Goal: Task Accomplishment & Management: Manage account settings

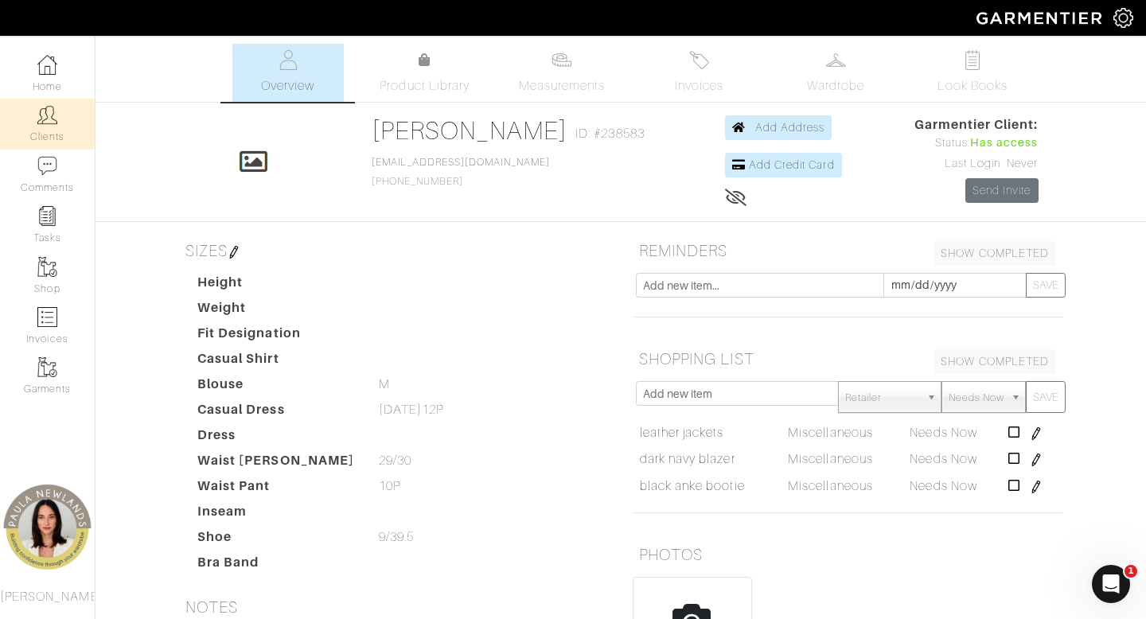
click at [48, 131] on link "Clients" at bounding box center [47, 124] width 95 height 50
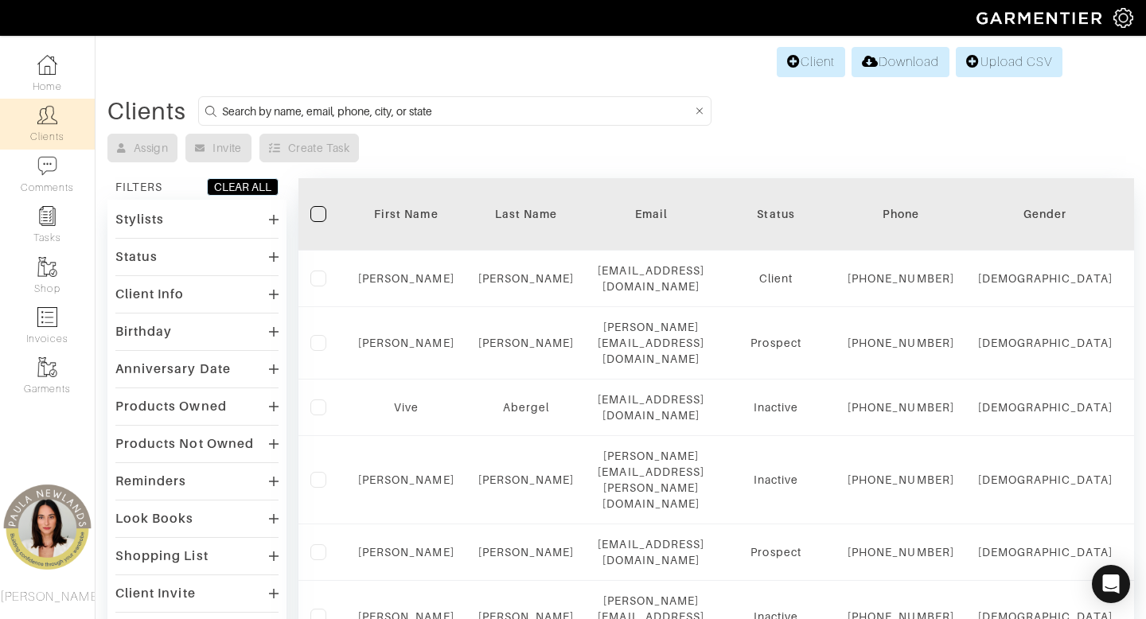
click at [518, 107] on input at bounding box center [457, 111] width 471 height 20
type input "lindsay"
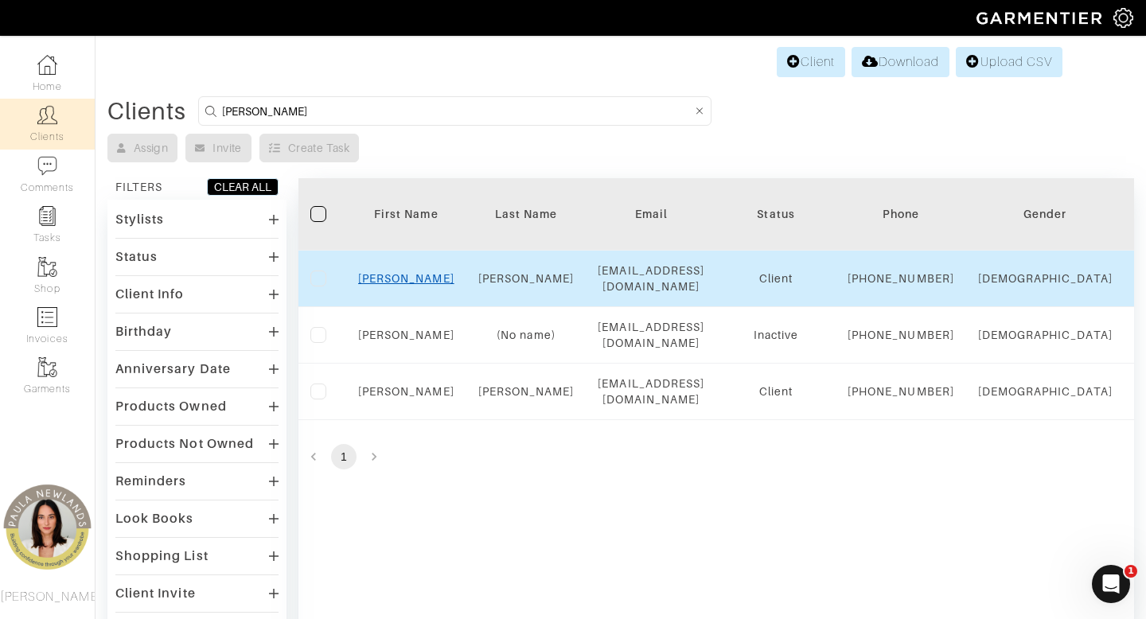
click at [414, 285] on link "Lindsay" at bounding box center [406, 278] width 96 height 13
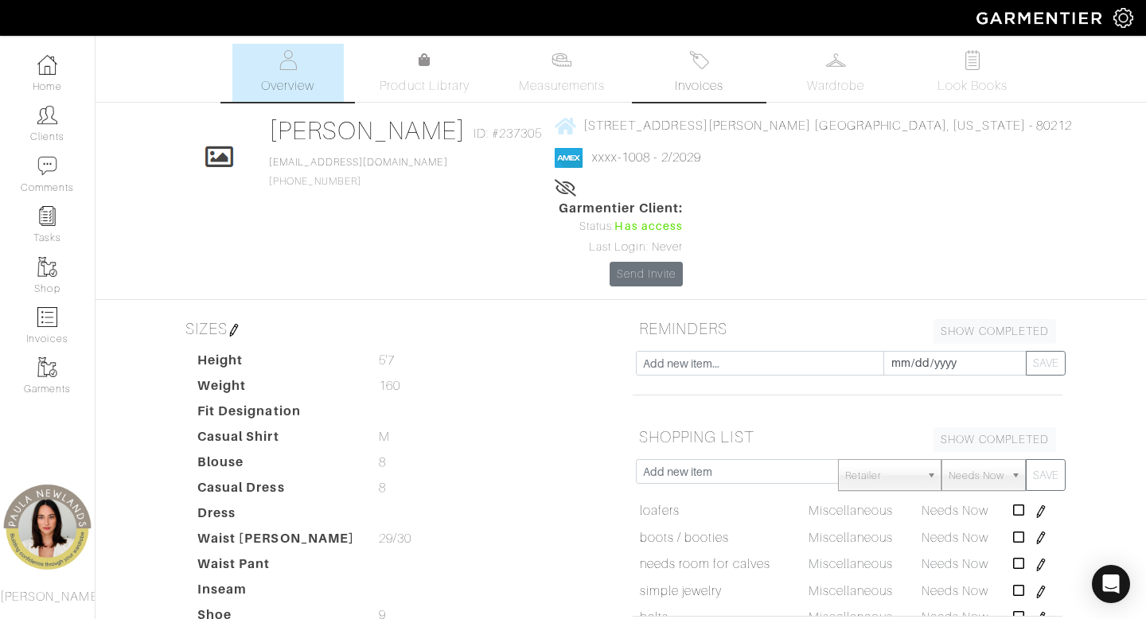
click at [701, 74] on link "Invoices" at bounding box center [698, 73] width 111 height 58
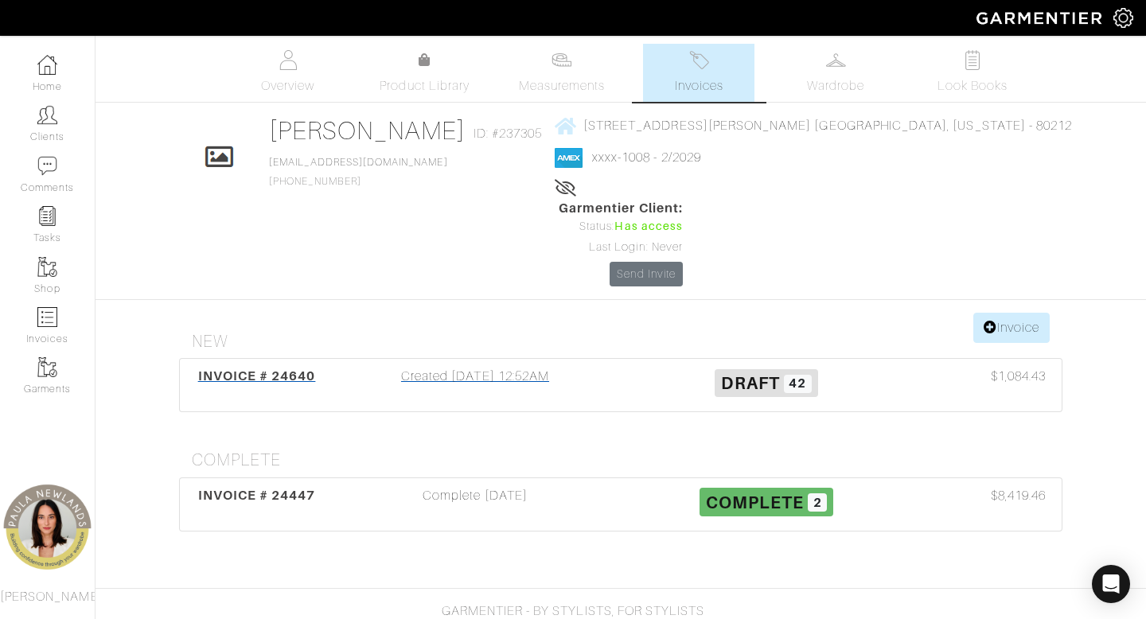
click at [455, 367] on div "Created 09/22/25 12:52AM" at bounding box center [475, 385] width 291 height 37
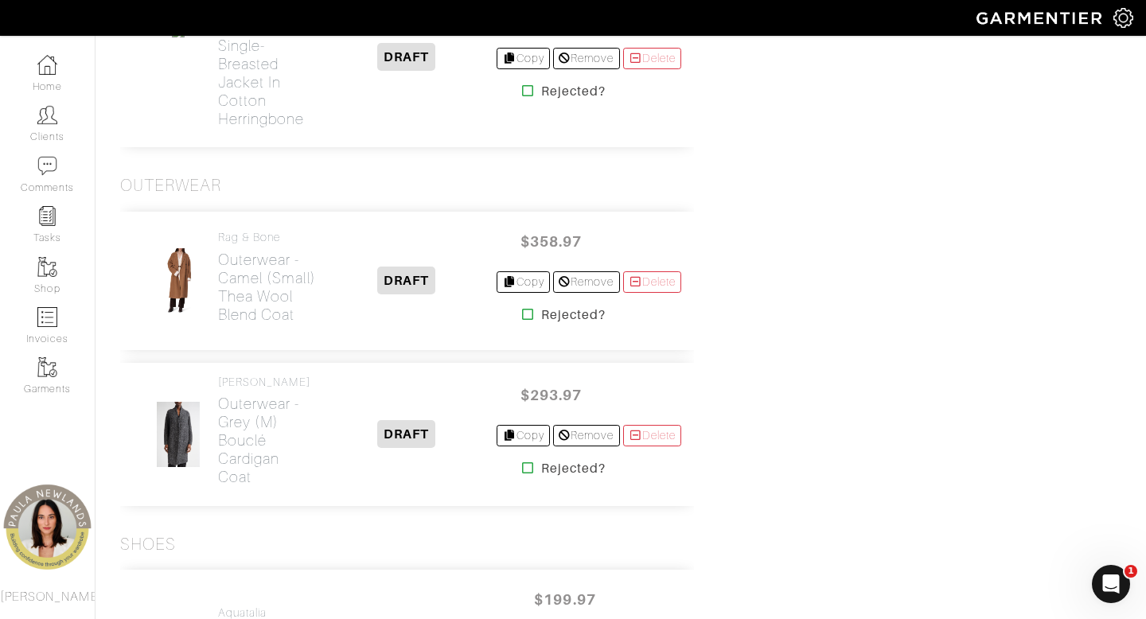
scroll to position [5969, 0]
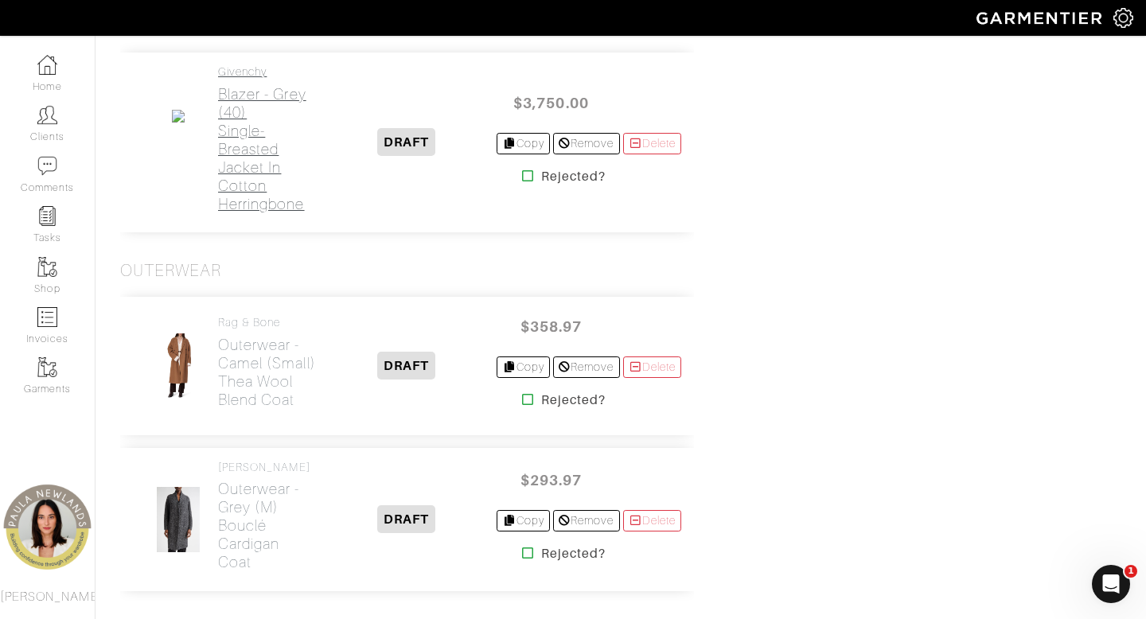
click at [238, 213] on h2 "Blazer - grey (40) Single-breasted jacket in cotton herringbone" at bounding box center [267, 149] width 98 height 128
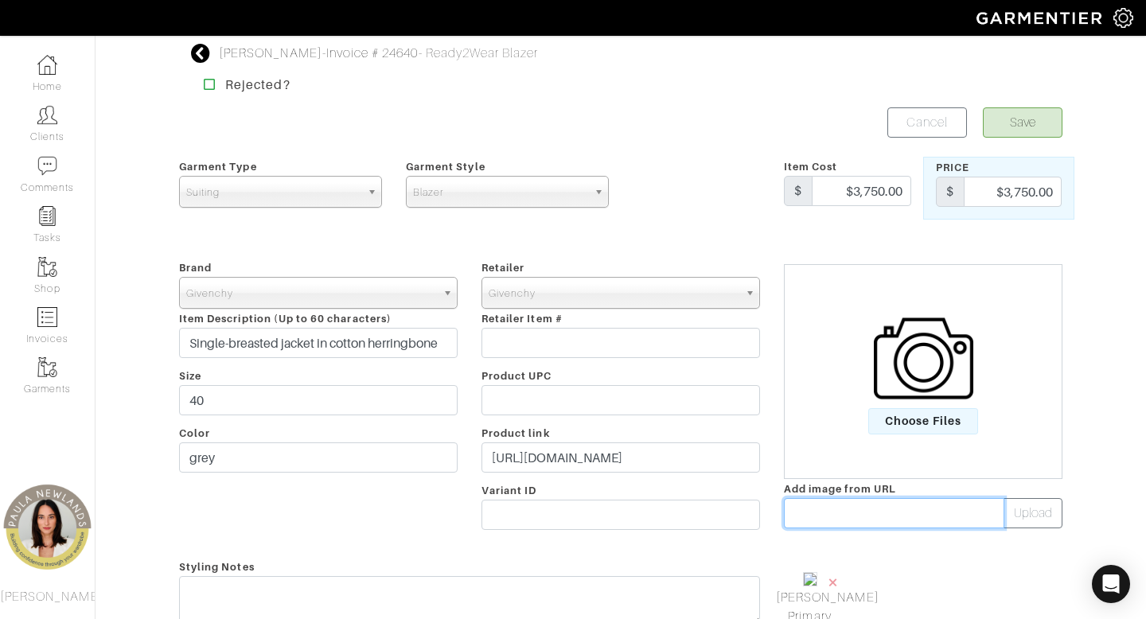
click at [837, 521] on input "text" at bounding box center [894, 513] width 221 height 30
paste input "https://assets.givenchy.com/asset/c6eb9e9f-1e8a-4535-8afc-6b68b8613ccd/High-Res…"
type input "https://assets.givenchy.com/asset/c6eb9e9f-1e8a-4535-8afc-6b68b8613ccd/High-Res…"
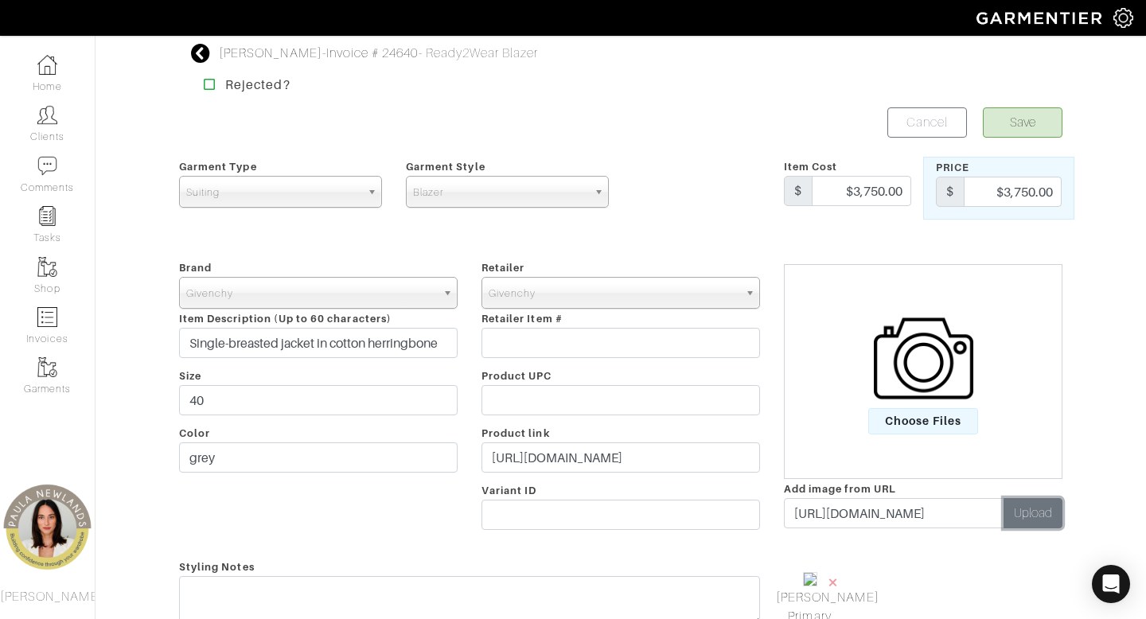
scroll to position [0, 0]
click at [1049, 518] on button "Upload" at bounding box center [1033, 513] width 59 height 30
click at [908, 581] on span "×" at bounding box center [909, 582] width 13 height 21
click at [1022, 123] on button "Save" at bounding box center [1023, 122] width 80 height 30
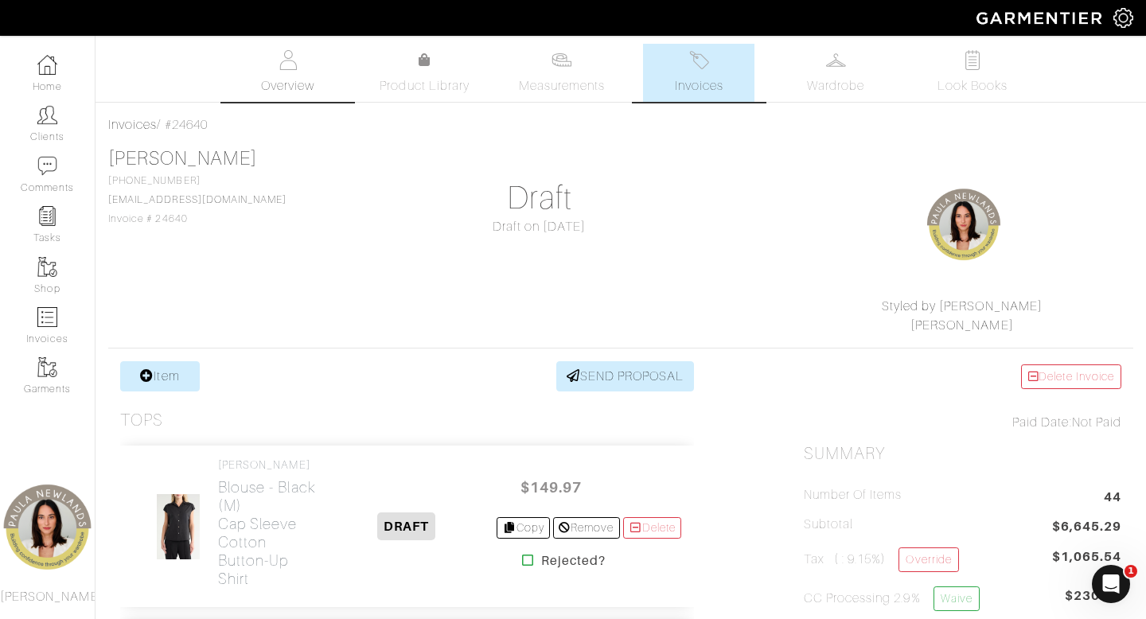
click at [299, 75] on link "Overview" at bounding box center [287, 73] width 111 height 58
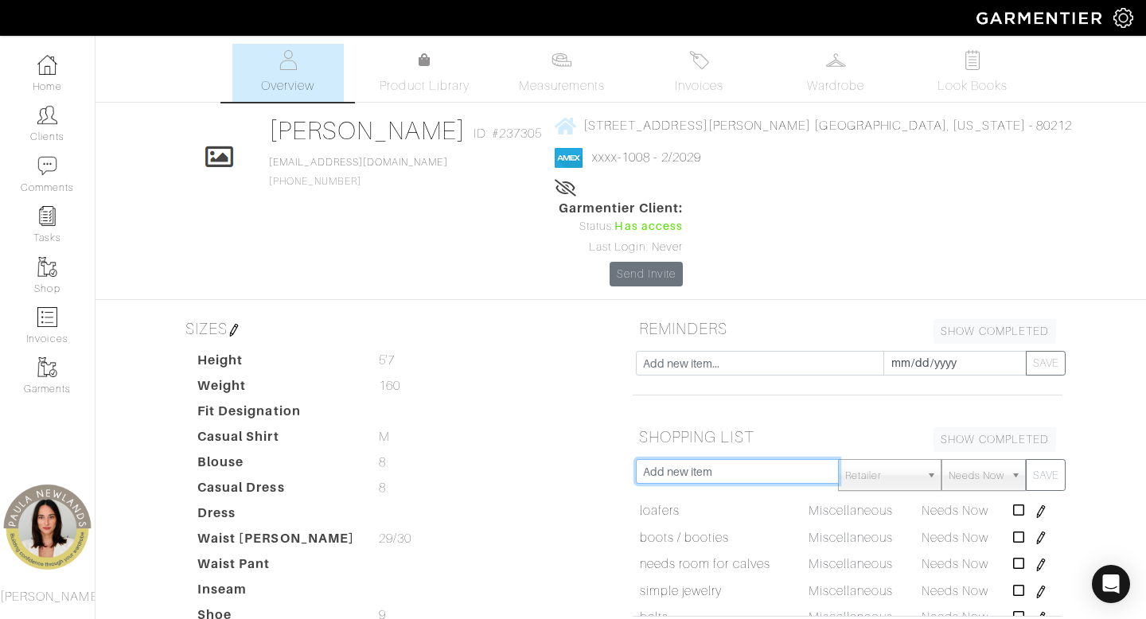
click at [732, 459] on input "text" at bounding box center [737, 471] width 203 height 25
type input "tights"
click at [1026, 459] on button "SAVE" at bounding box center [1046, 475] width 40 height 32
click at [707, 68] on img at bounding box center [699, 60] width 20 height 20
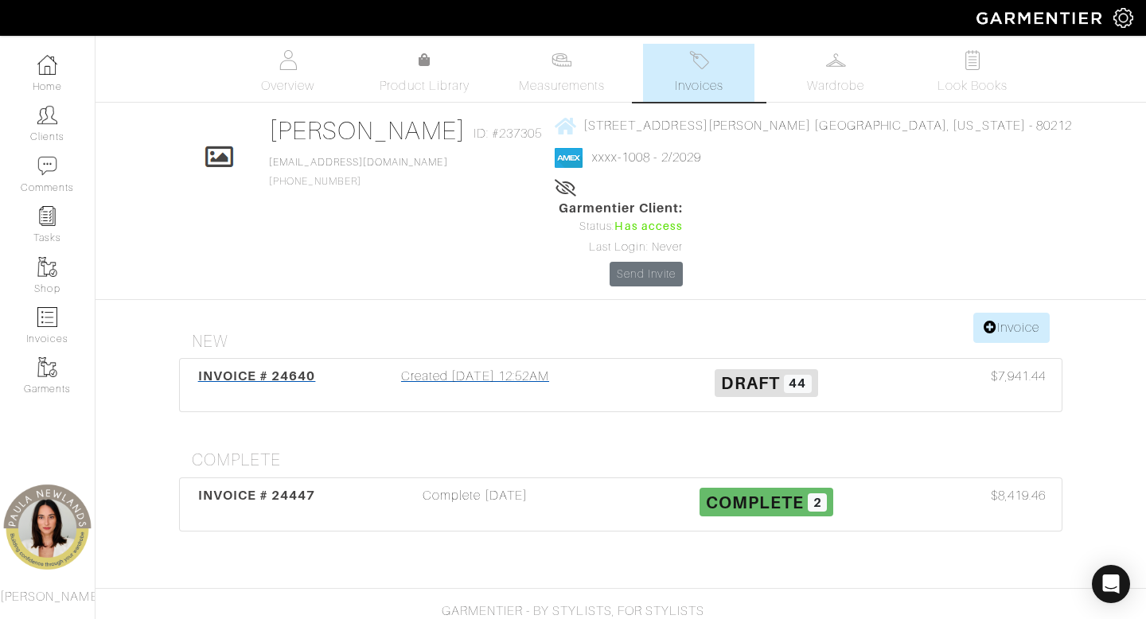
click at [494, 367] on div "Created 09/22/25 12:52AM" at bounding box center [475, 385] width 291 height 37
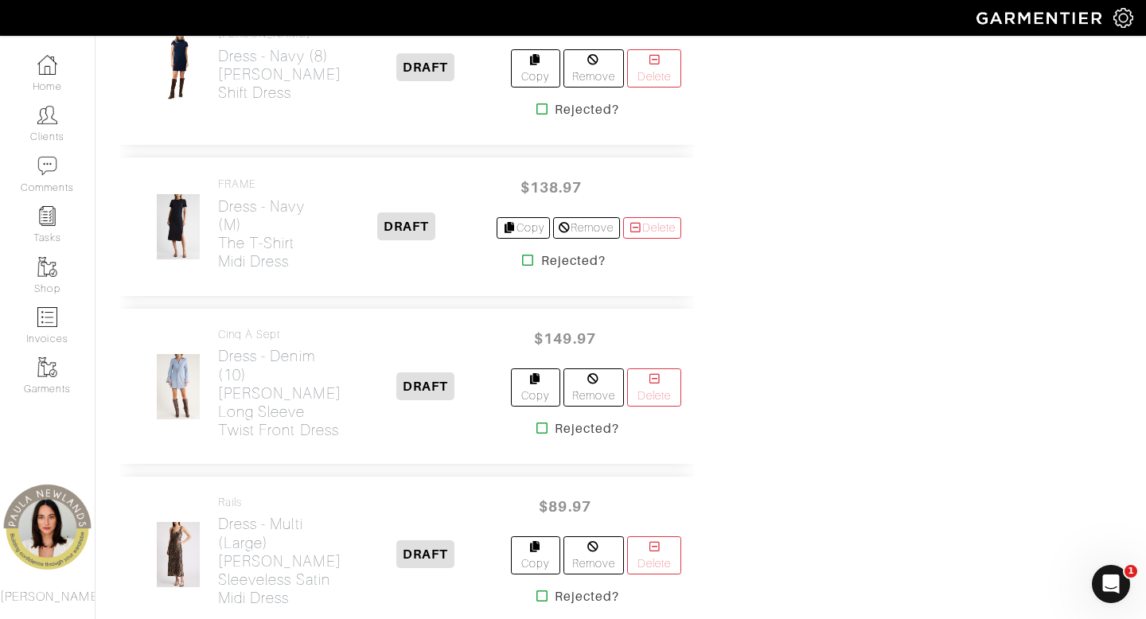
scroll to position [5154, 0]
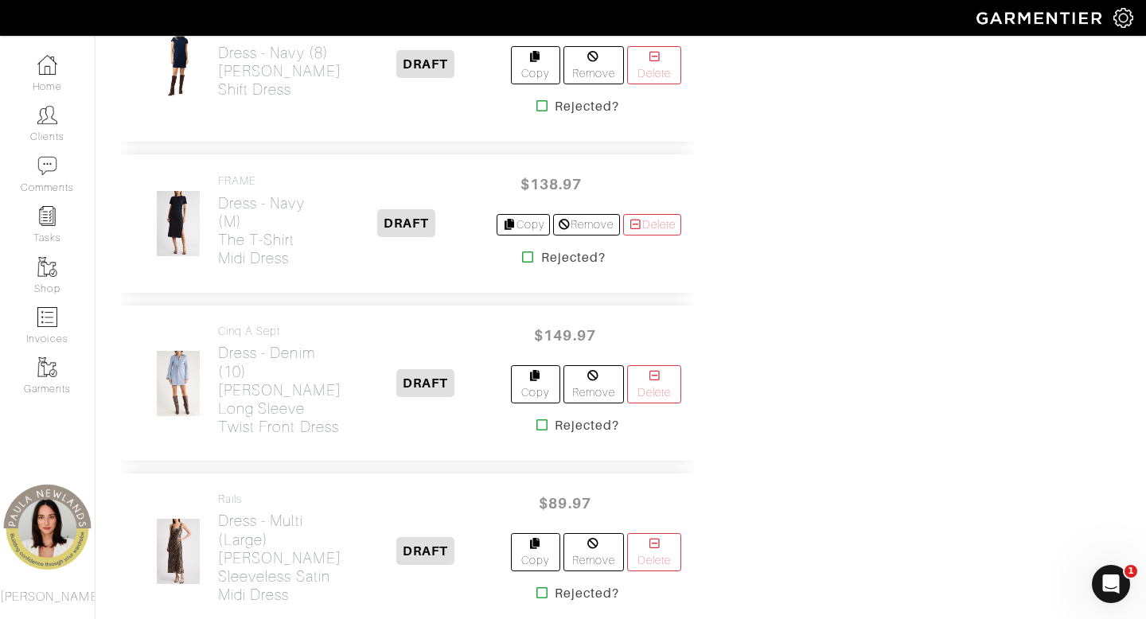
click at [537, 112] on icon at bounding box center [543, 106] width 12 height 13
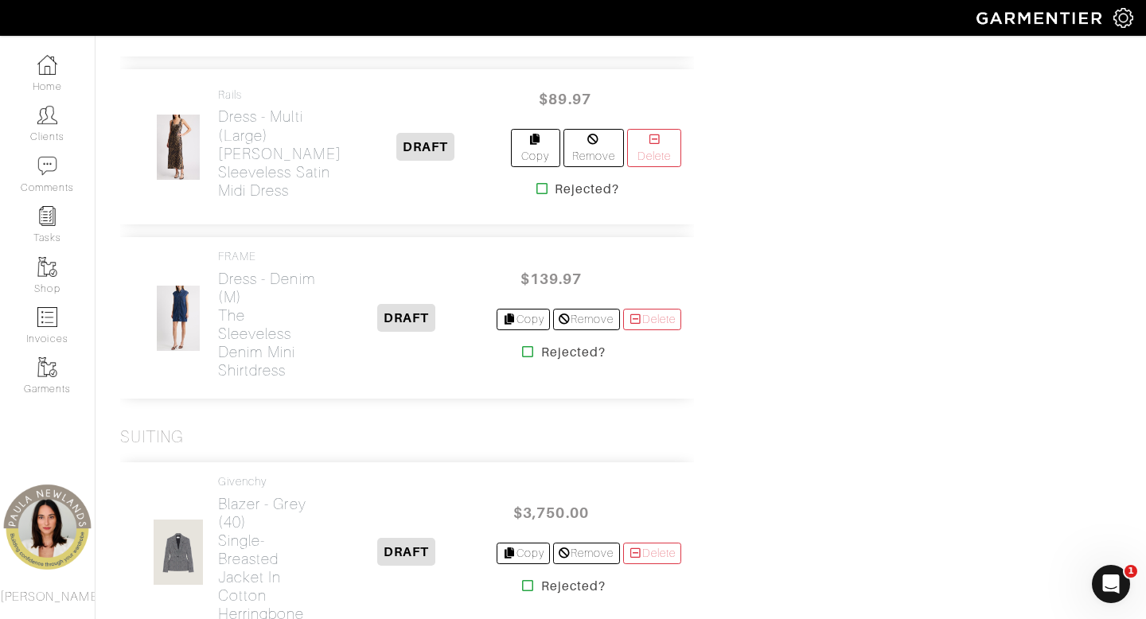
scroll to position [5392, 0]
click at [537, 194] on icon at bounding box center [543, 188] width 12 height 13
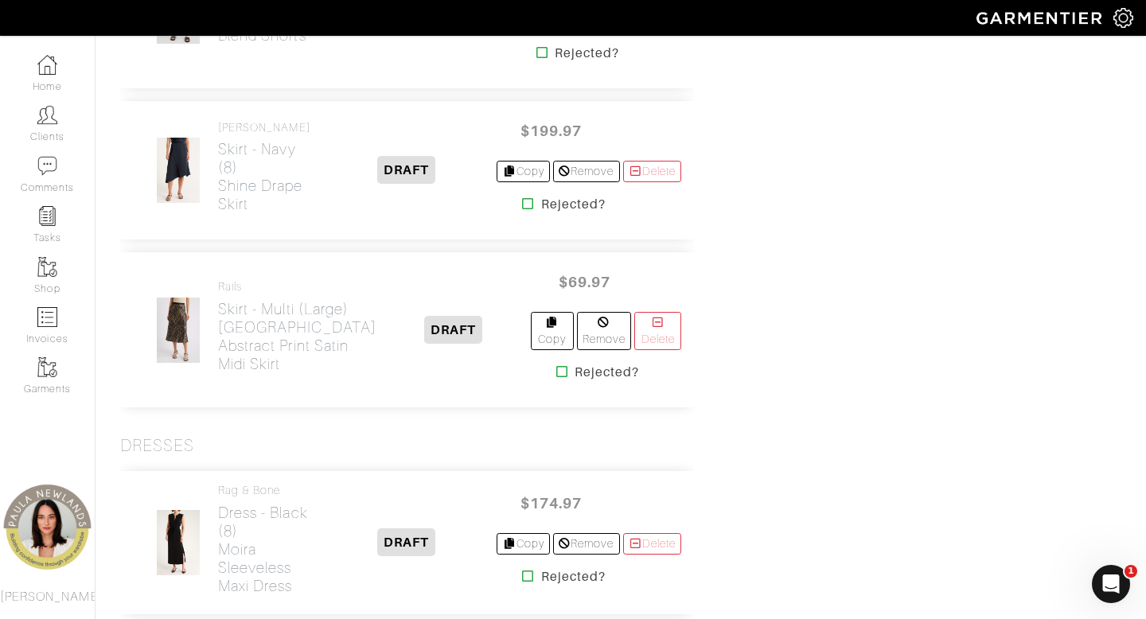
scroll to position [4581, 0]
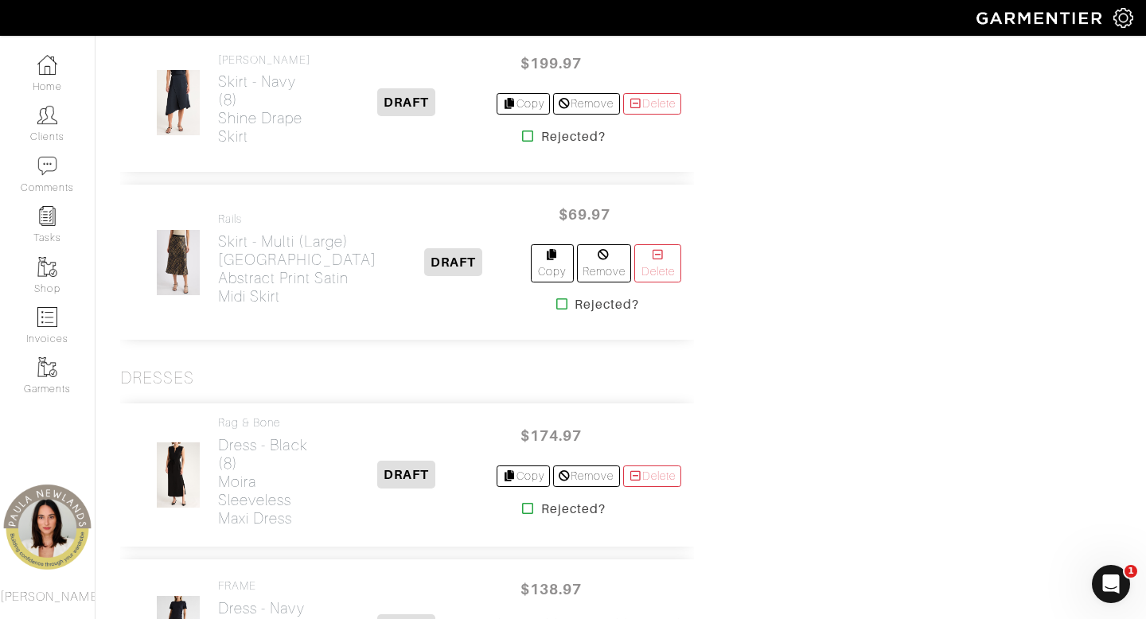
click at [557, 311] on icon at bounding box center [563, 304] width 12 height 13
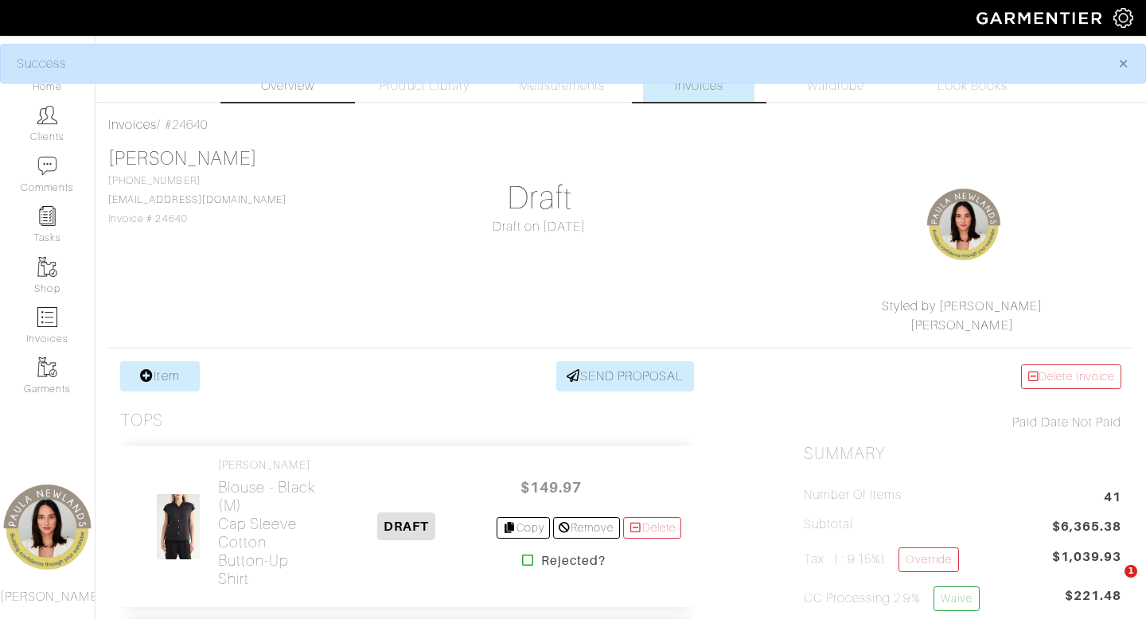
click at [272, 93] on span "Overview" at bounding box center [287, 85] width 53 height 19
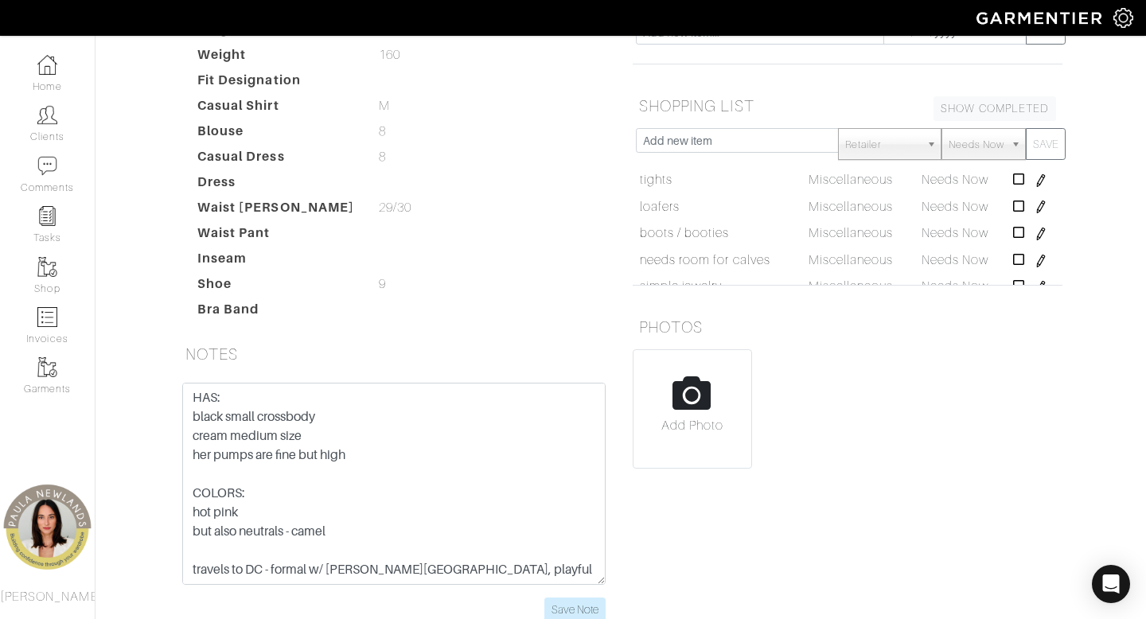
scroll to position [346, 0]
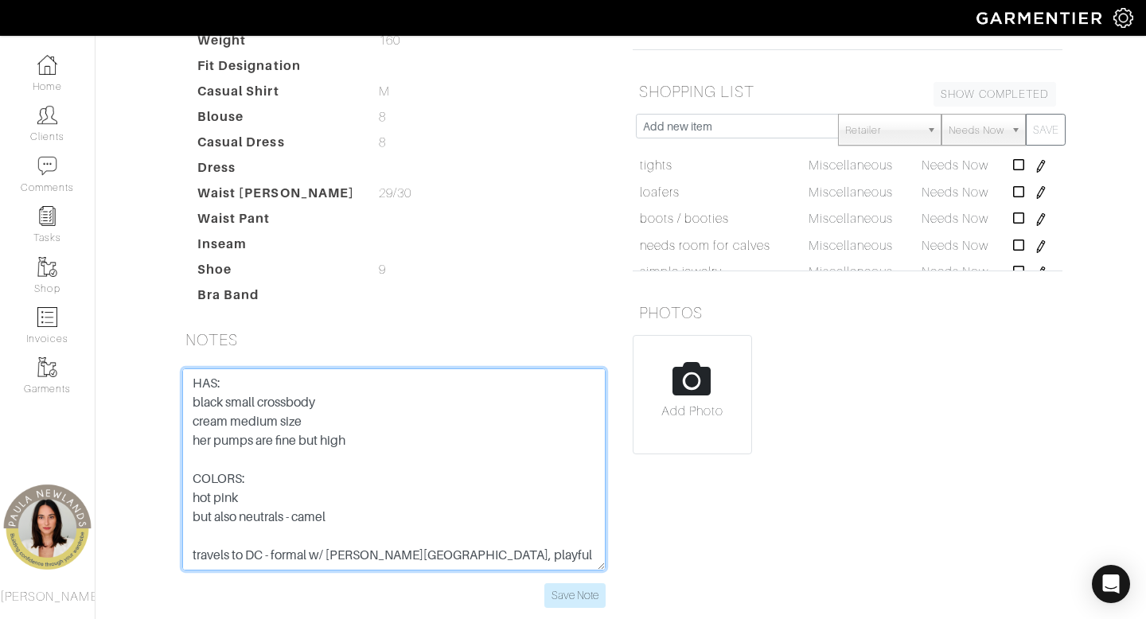
click at [191, 369] on textarea "HAS: black small crossbody cream medium size her pumps are fine but high COLORS…" at bounding box center [394, 470] width 424 height 202
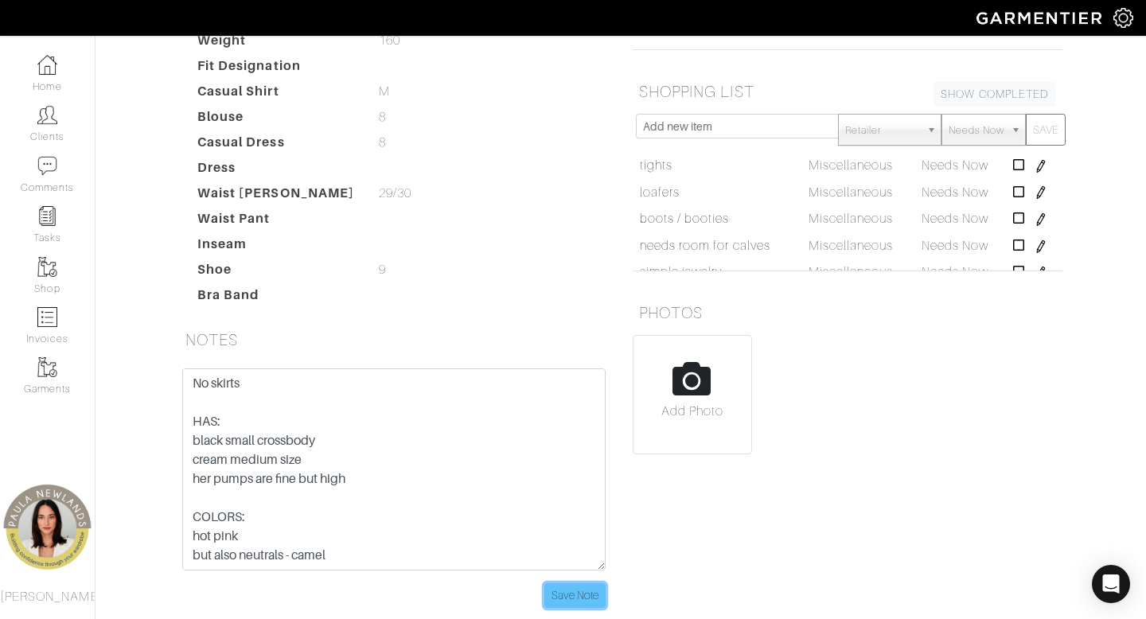
click at [582, 584] on input "Save Note" at bounding box center [575, 596] width 61 height 25
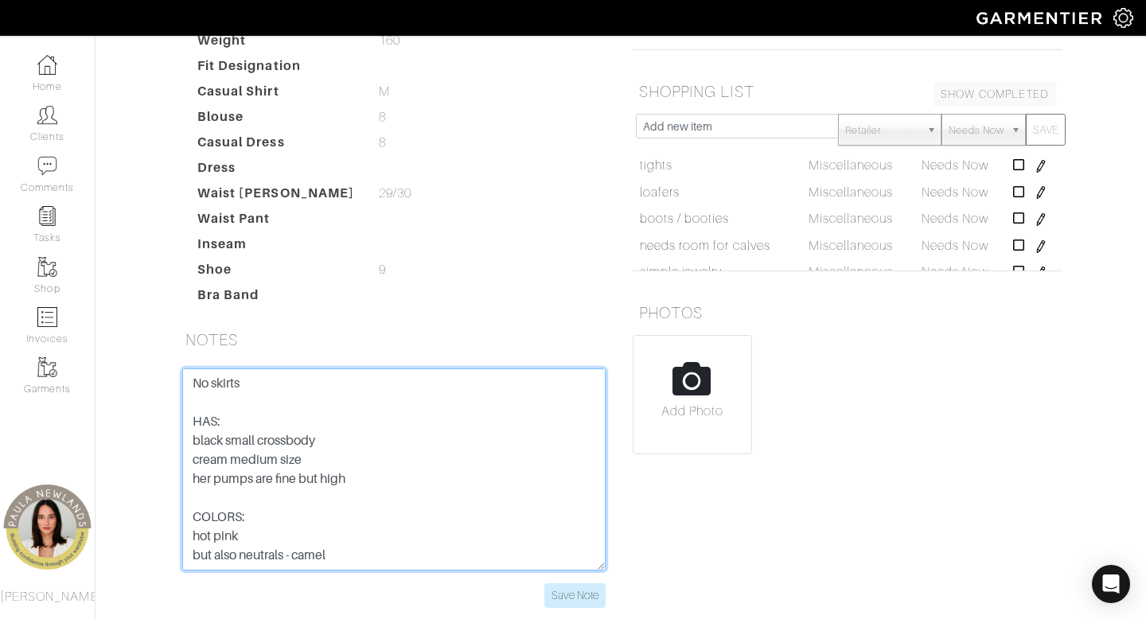
click at [338, 369] on textarea "HAS: black small crossbody cream medium size her pumps are fine but high COLORS…" at bounding box center [394, 470] width 424 height 202
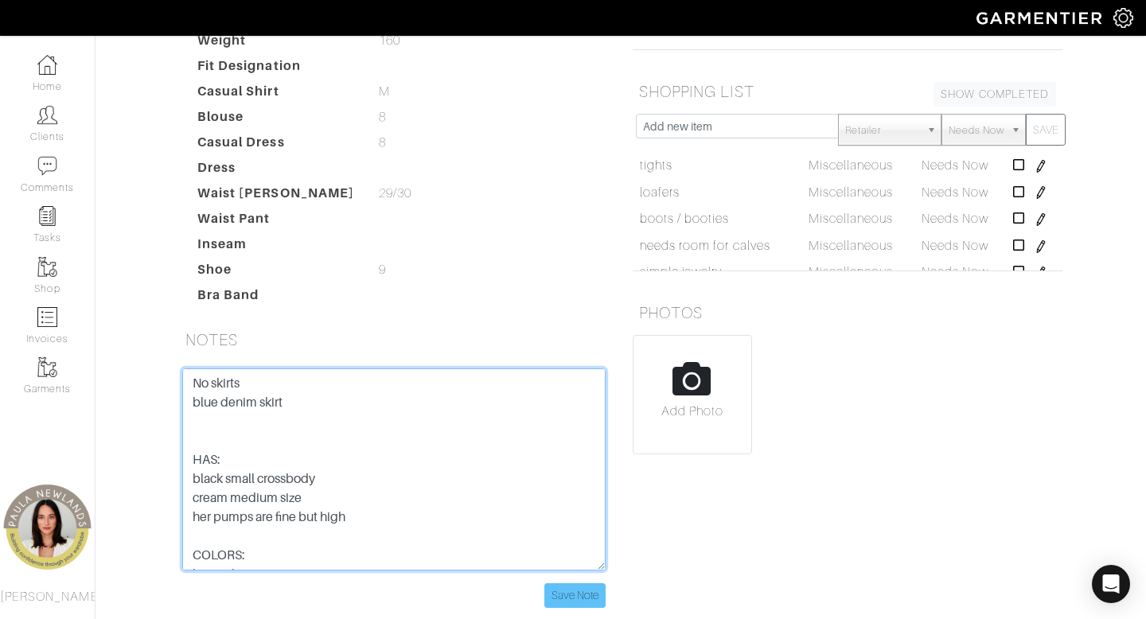
type textarea "No skirts blue denim skirt HAS: black small crossbody cream medium size her pum…"
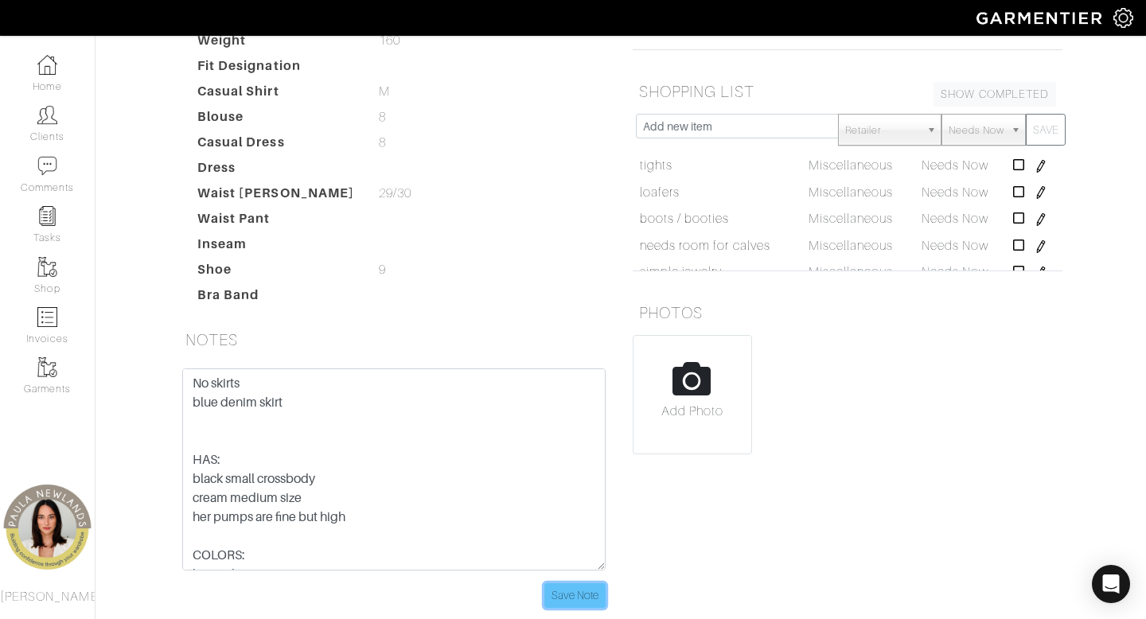
click at [572, 584] on input "Save Note" at bounding box center [575, 596] width 61 height 25
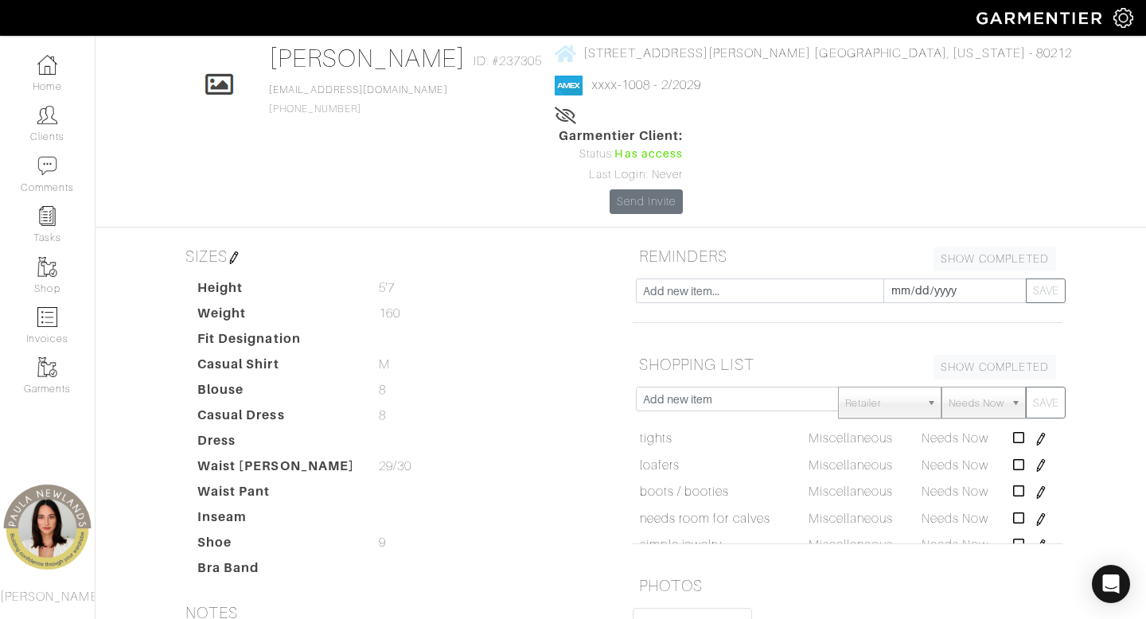
scroll to position [0, 0]
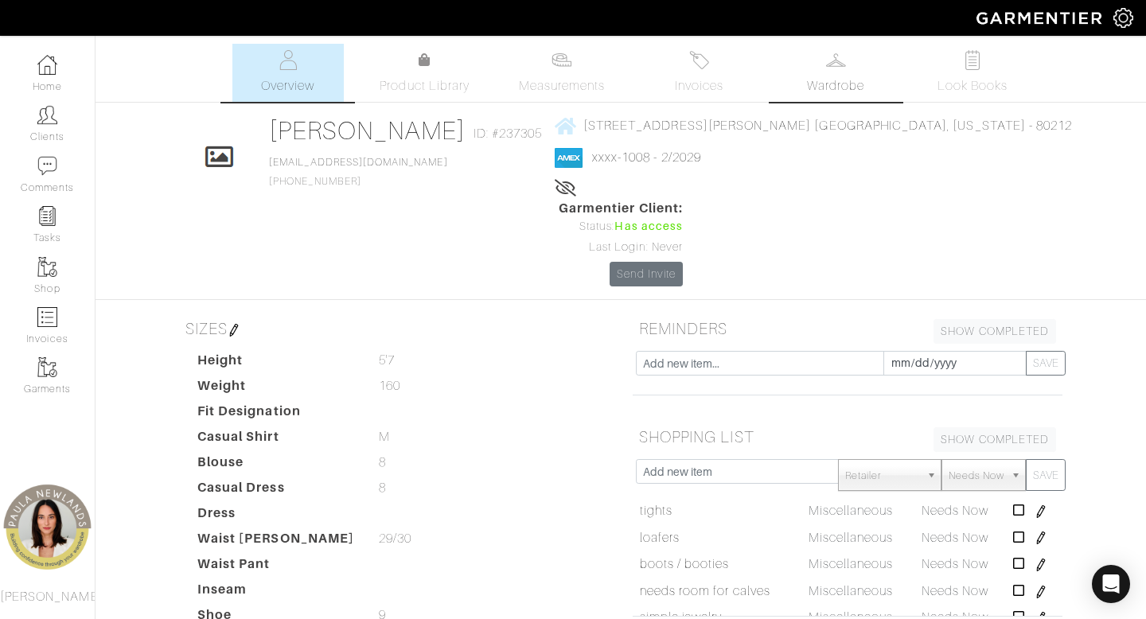
click at [852, 71] on link "Wardrobe" at bounding box center [835, 73] width 111 height 58
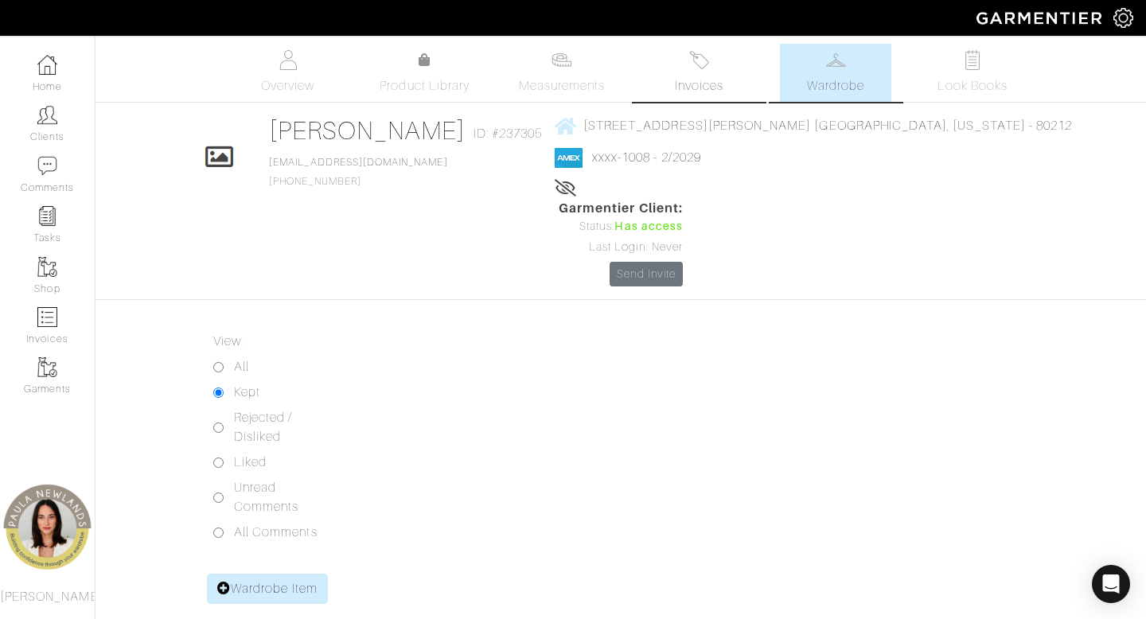
click at [707, 51] on img at bounding box center [699, 60] width 20 height 20
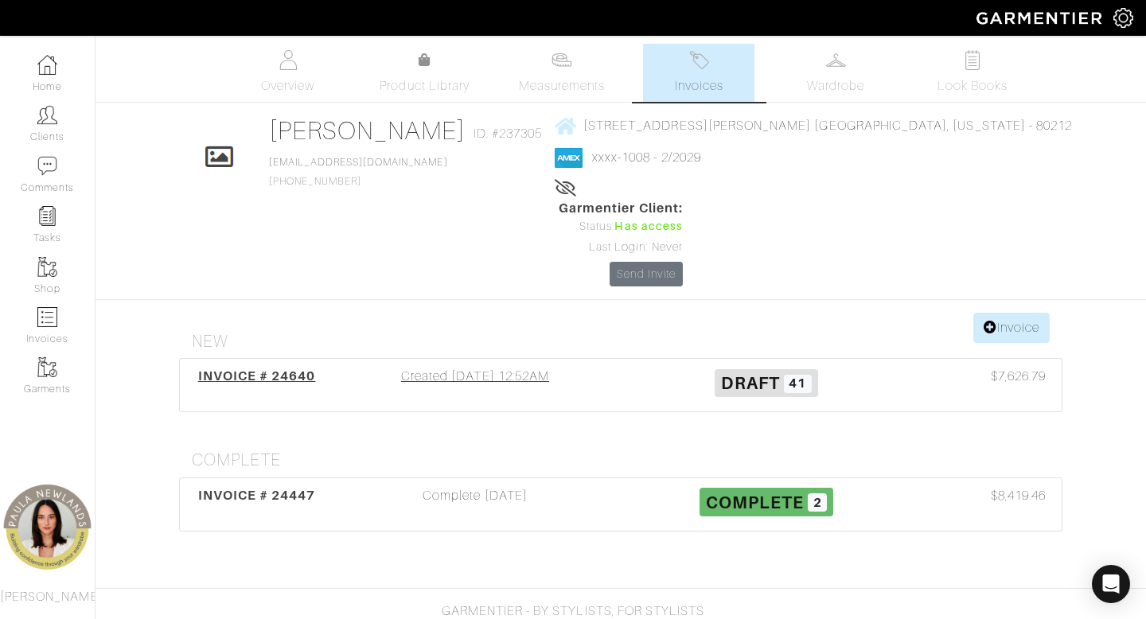
click at [525, 367] on div "Created [DATE] 12:52AM" at bounding box center [475, 385] width 291 height 37
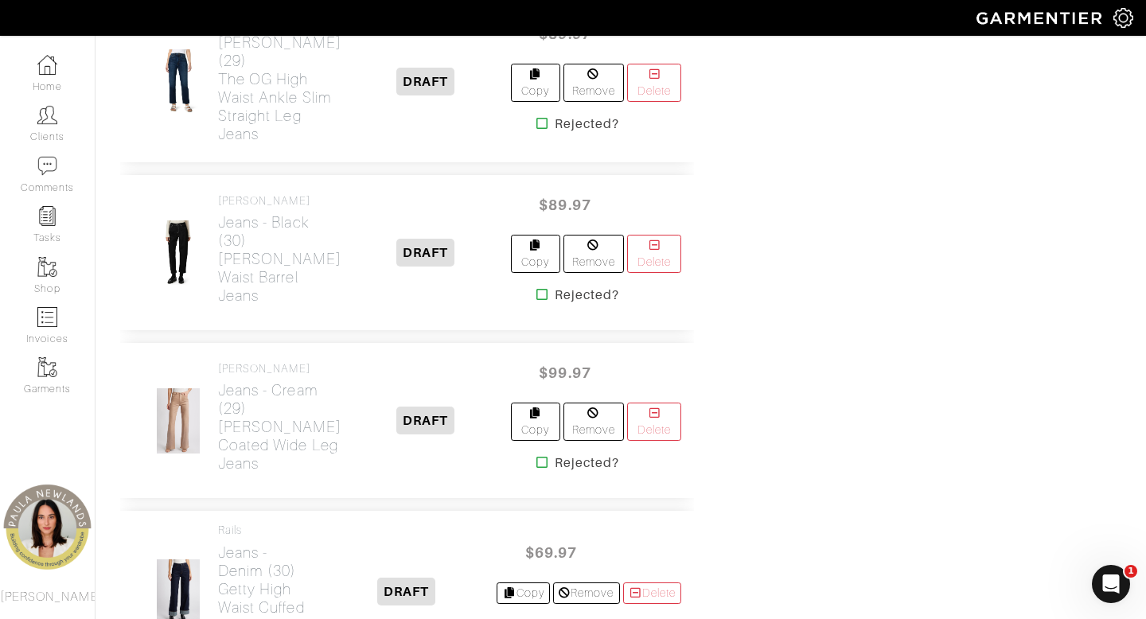
scroll to position [3768, 0]
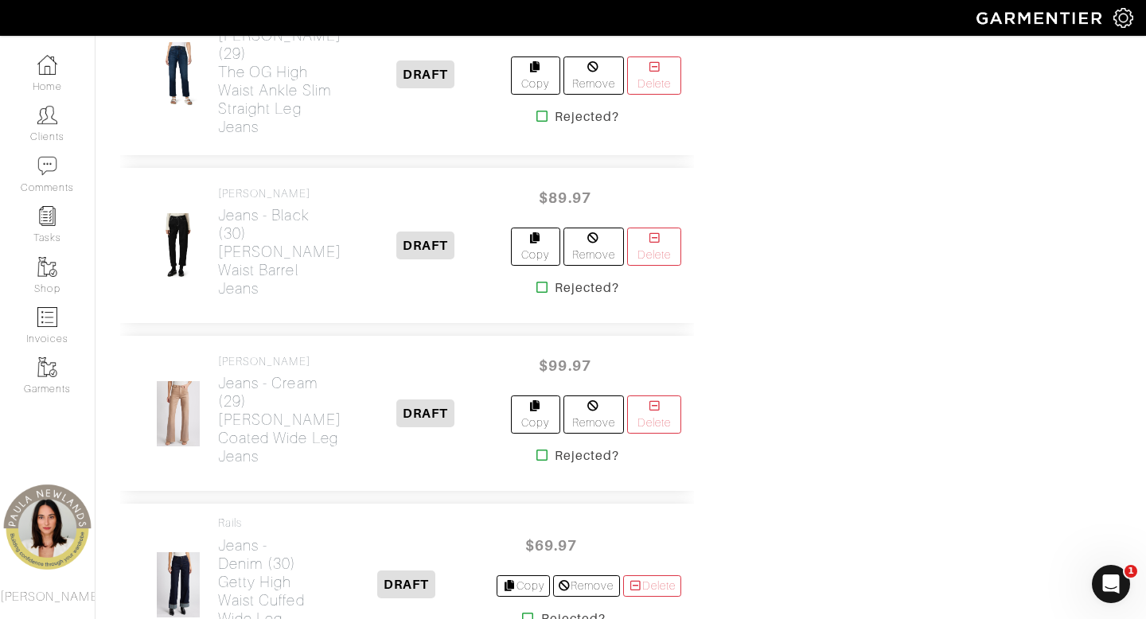
click at [537, 123] on icon at bounding box center [543, 116] width 12 height 13
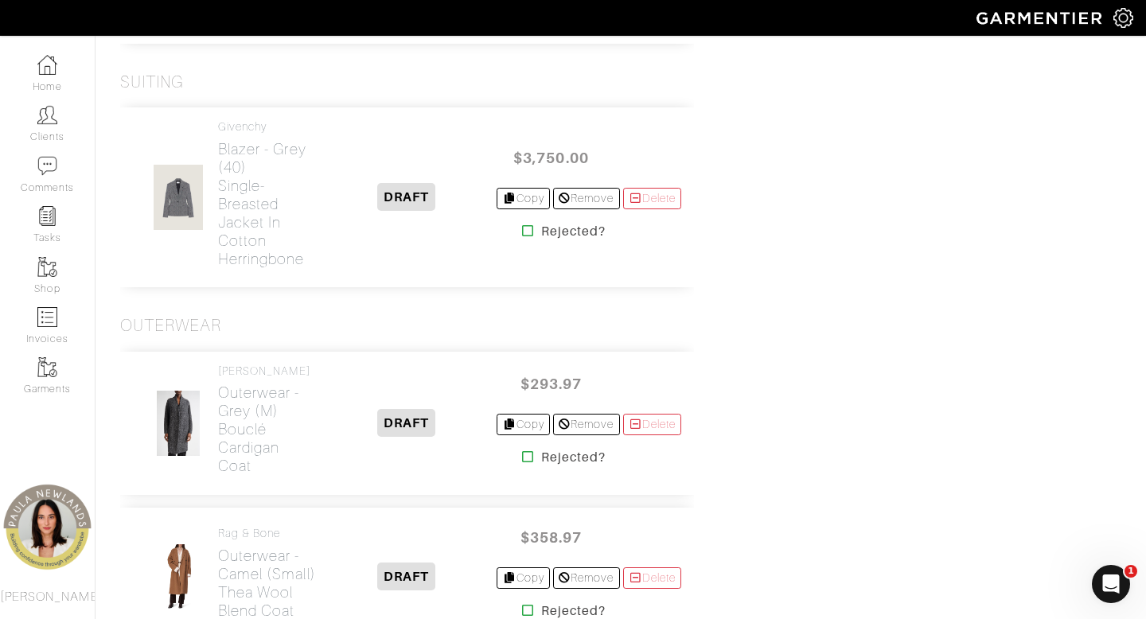
scroll to position [5260, 0]
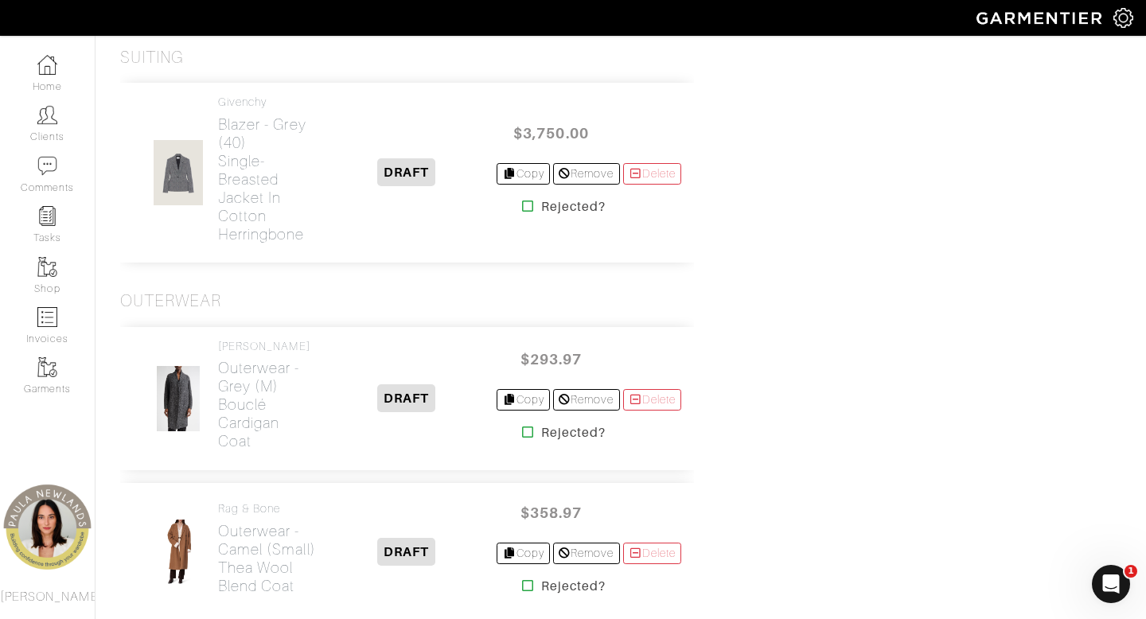
click at [522, 213] on icon at bounding box center [528, 206] width 12 height 13
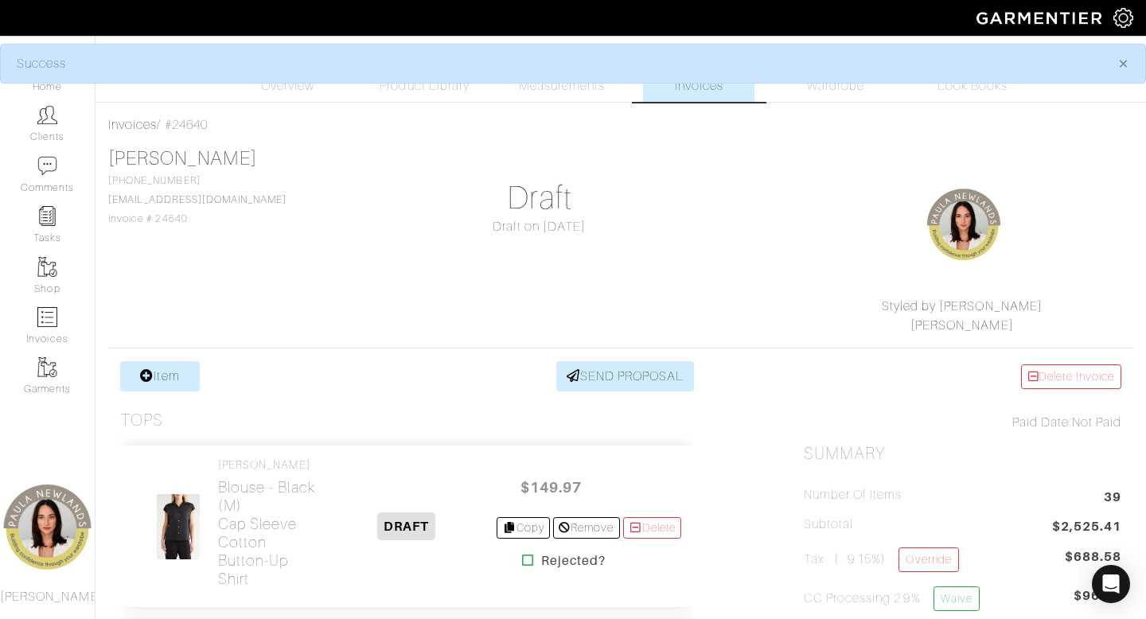
click at [804, 325] on div "Styled by Paula Paula Newlands" at bounding box center [963, 245] width 342 height 182
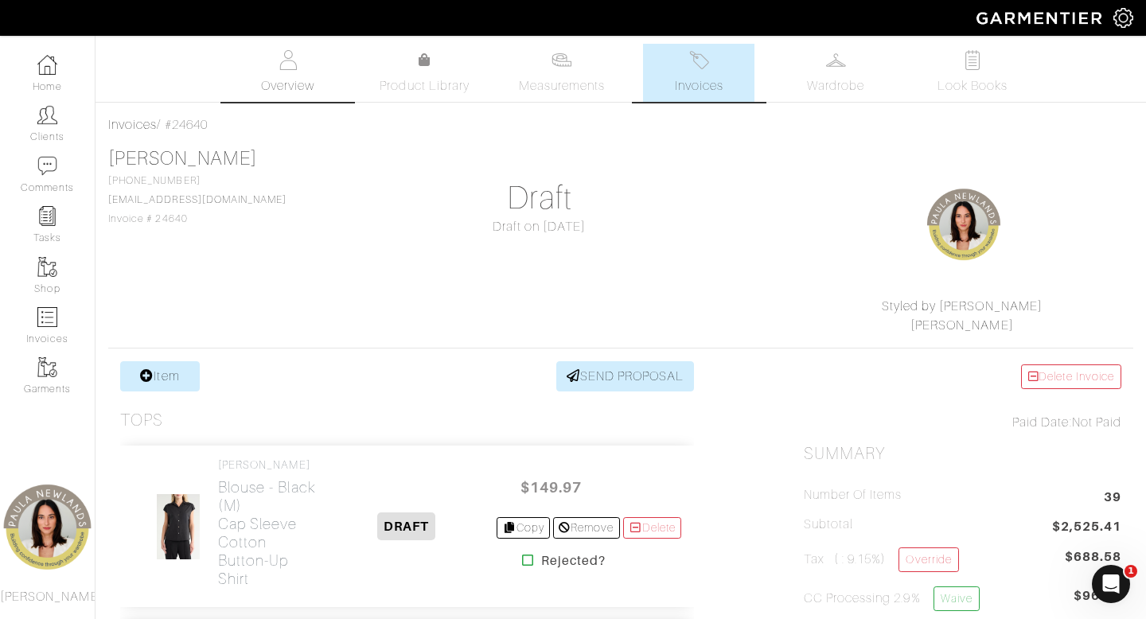
click at [292, 73] on link "Overview" at bounding box center [287, 73] width 111 height 58
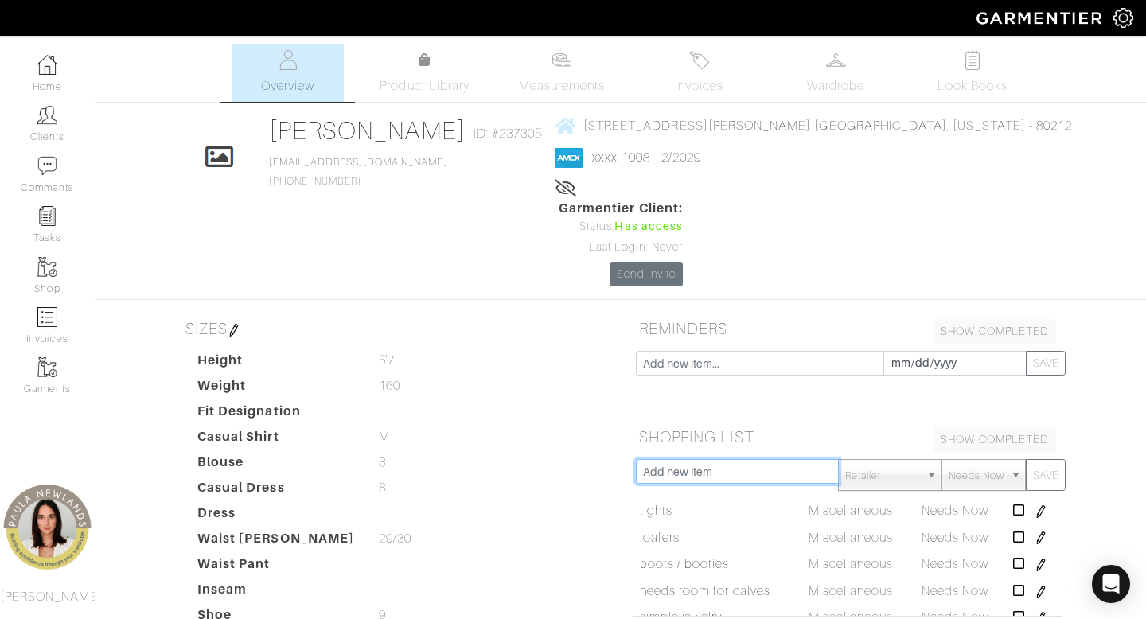
click at [694, 459] on input "text" at bounding box center [737, 471] width 203 height 25
type input "black/navy blazer"
click at [1026, 459] on button "SAVE" at bounding box center [1046, 475] width 40 height 32
click at [711, 67] on link "Invoices" at bounding box center [698, 73] width 111 height 58
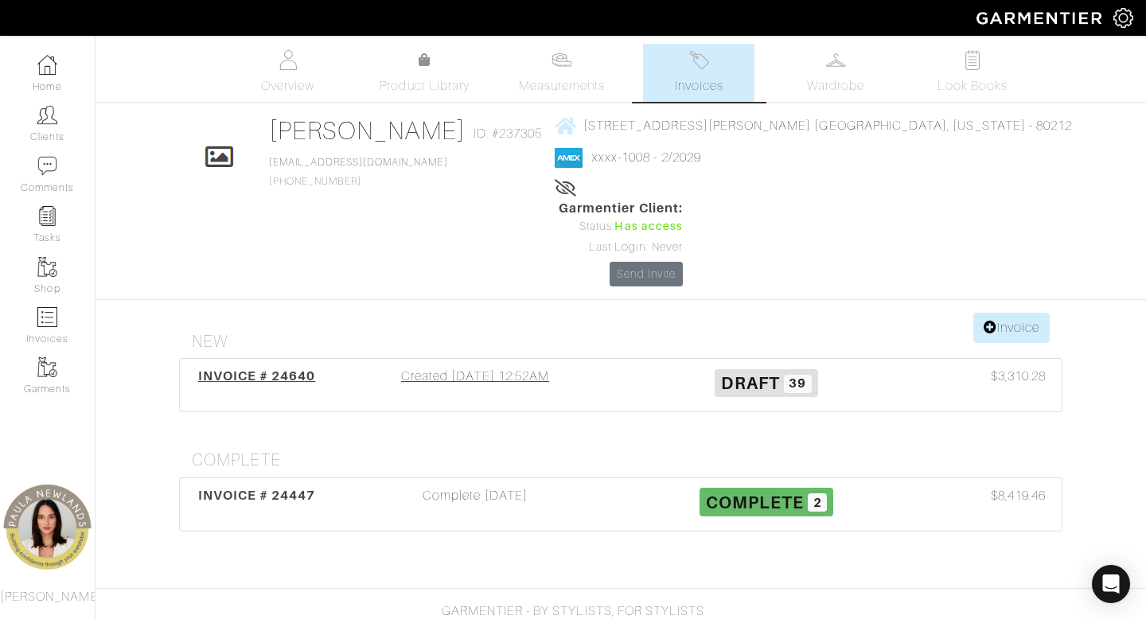
click at [486, 367] on div "Created 09/22/25 12:52AM" at bounding box center [475, 385] width 291 height 37
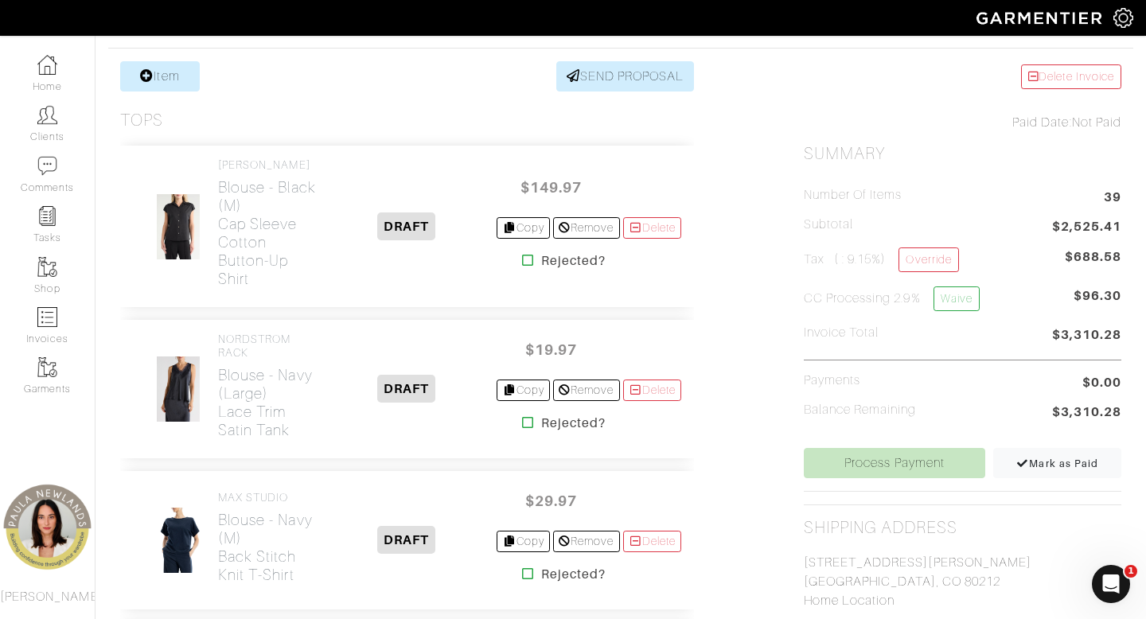
click at [522, 429] on icon at bounding box center [528, 422] width 12 height 13
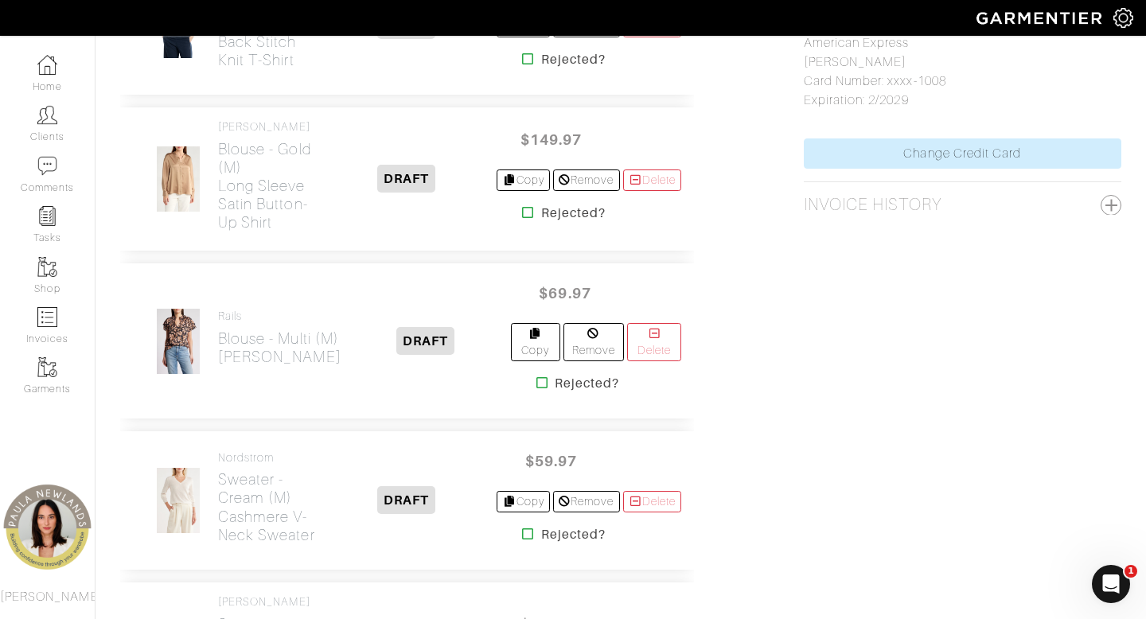
click at [522, 219] on icon at bounding box center [528, 212] width 12 height 13
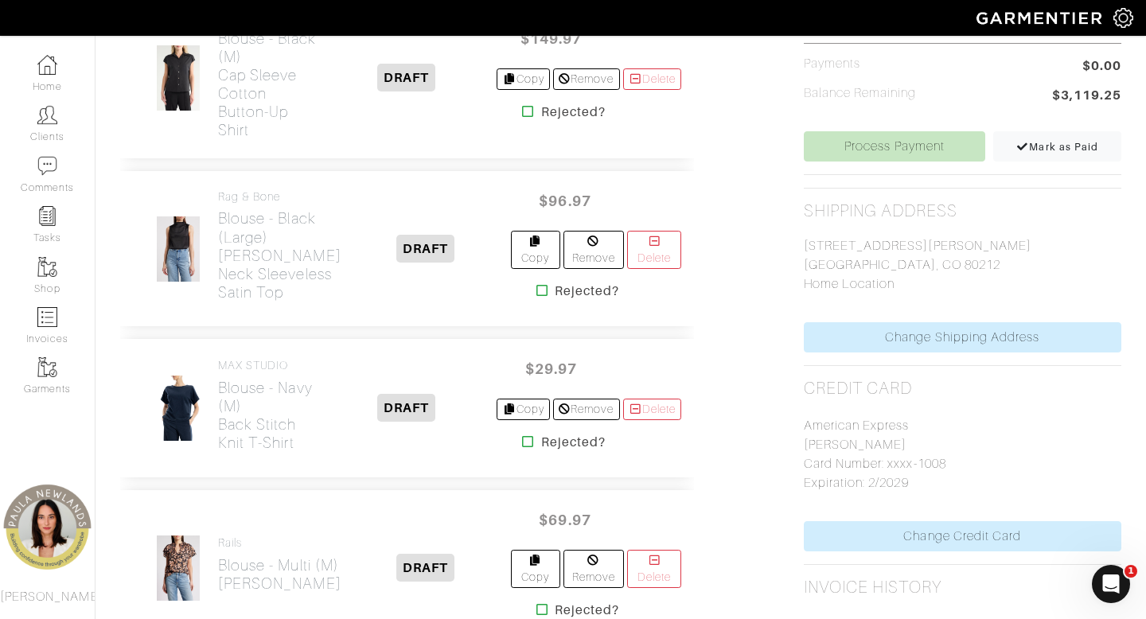
scroll to position [619, 0]
click at [522, 104] on icon at bounding box center [528, 110] width 12 height 13
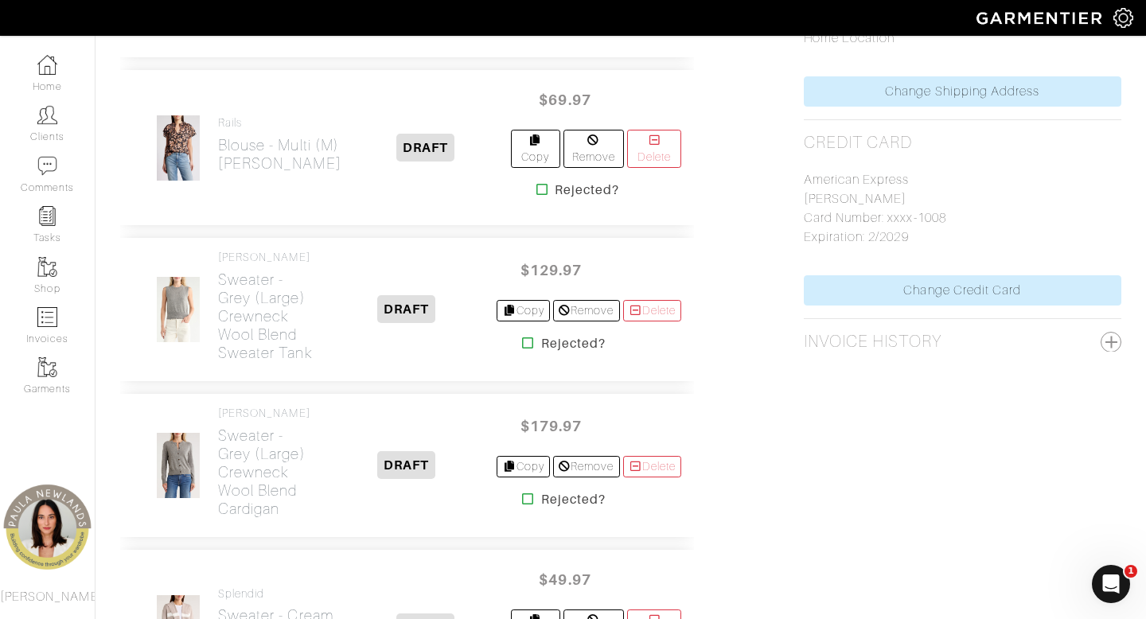
click at [537, 186] on icon at bounding box center [543, 189] width 12 height 13
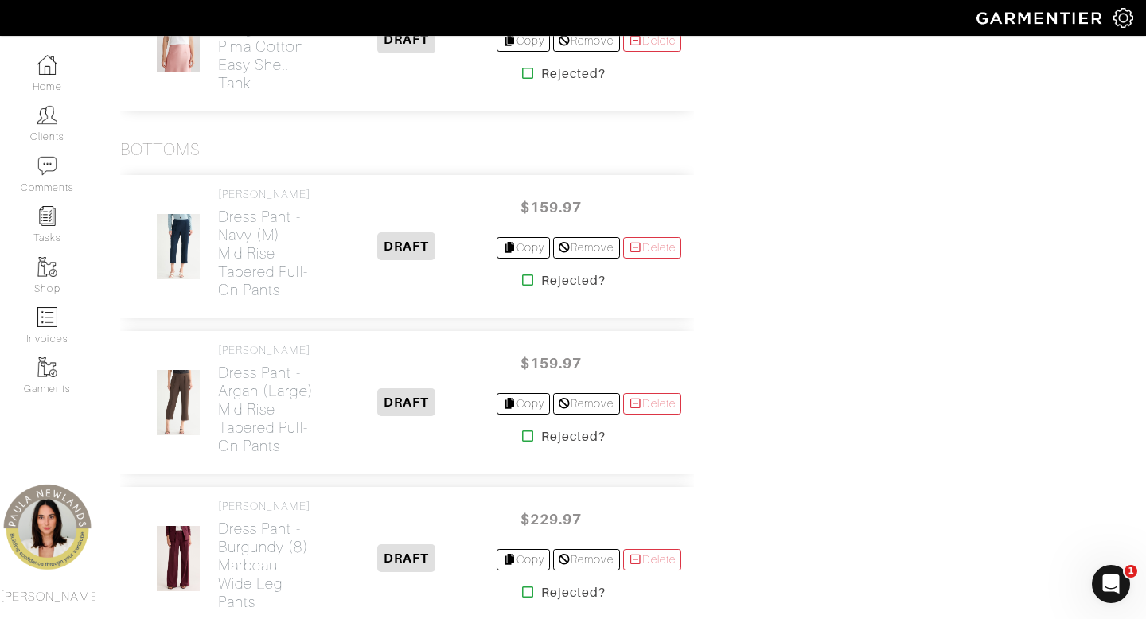
scroll to position [2318, 0]
click at [522, 442] on icon at bounding box center [528, 435] width 12 height 13
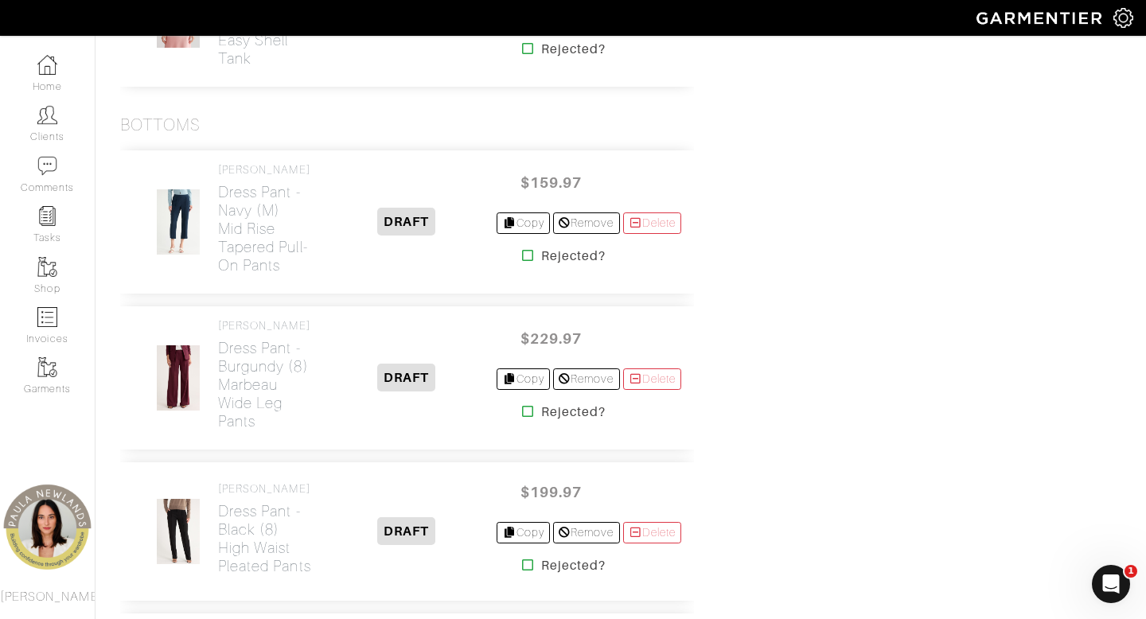
scroll to position [2342, 0]
click at [242, 238] on h2 "Dress Pant - navy (m) Mid Rise Tapered Pull-On Pants" at bounding box center [267, 230] width 98 height 92
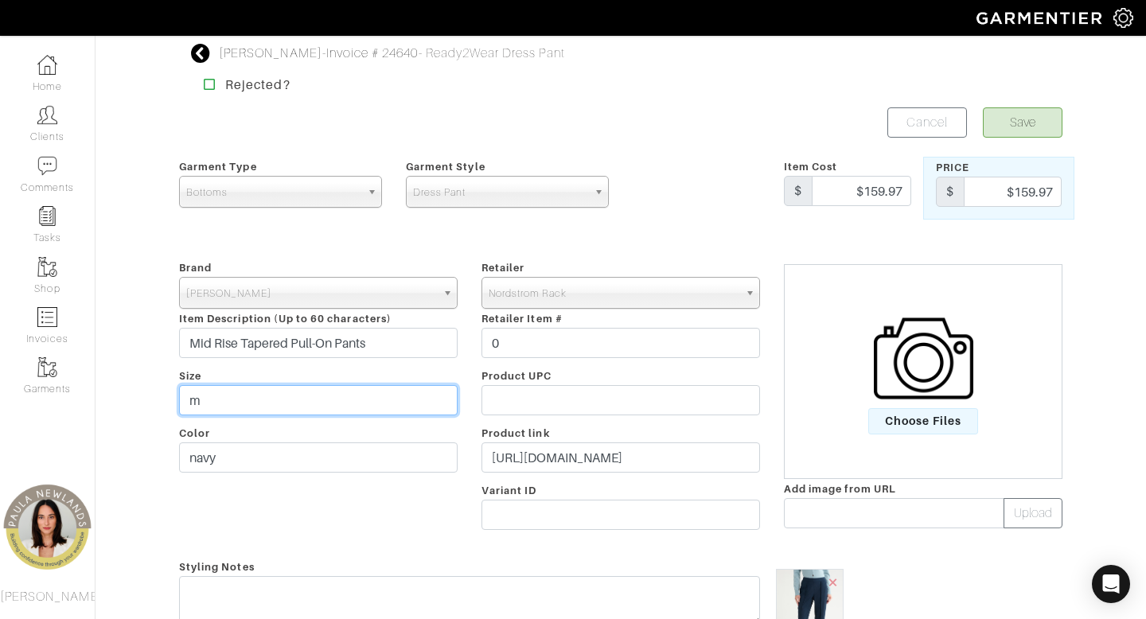
click at [405, 405] on input "m" at bounding box center [318, 400] width 279 height 30
type input "l"
click at [1033, 114] on button "Save" at bounding box center [1023, 122] width 80 height 30
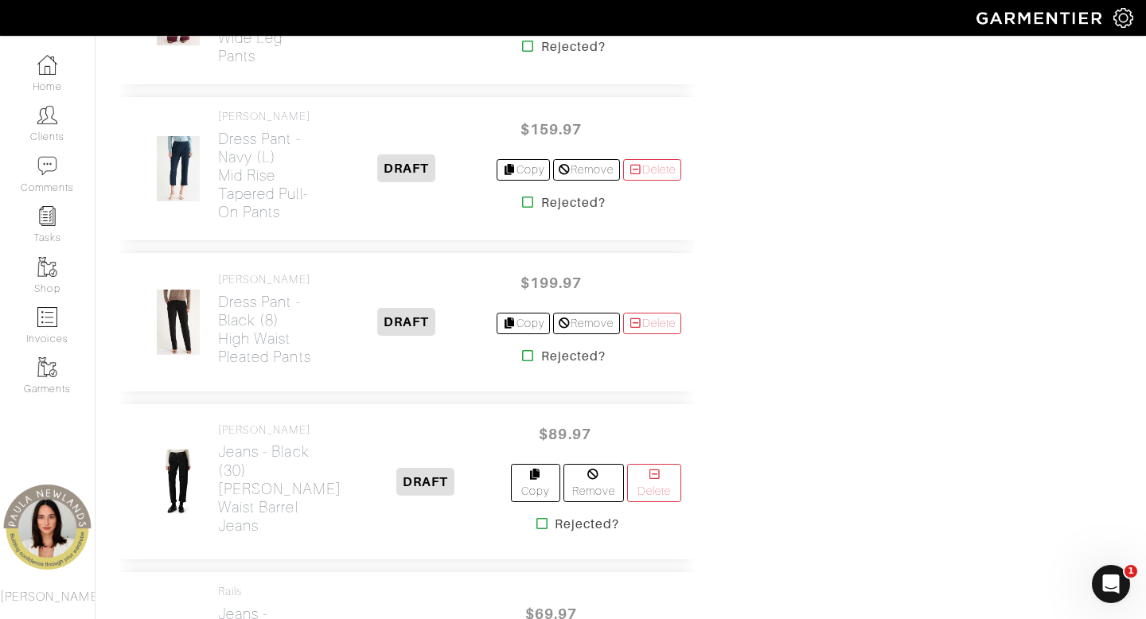
scroll to position [2551, 0]
click at [264, 367] on h2 "Dress Pant - black (8) High Waist Pleated Pants" at bounding box center [267, 330] width 98 height 73
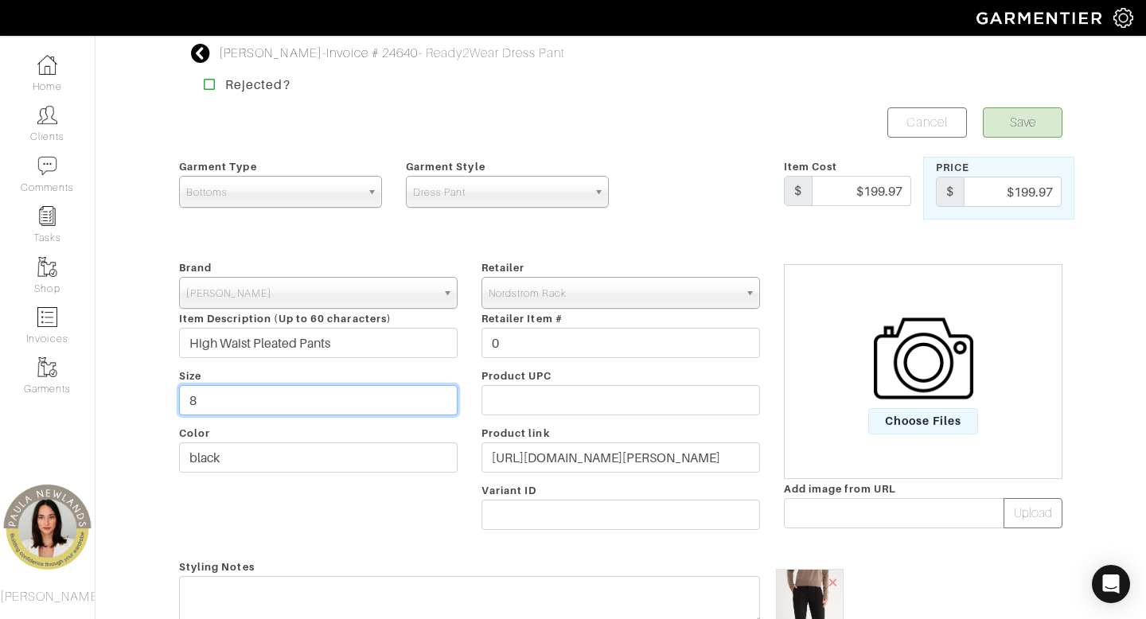
click at [377, 399] on input "8" at bounding box center [318, 400] width 279 height 30
type input "10"
click at [1020, 123] on button "Save" at bounding box center [1023, 122] width 80 height 30
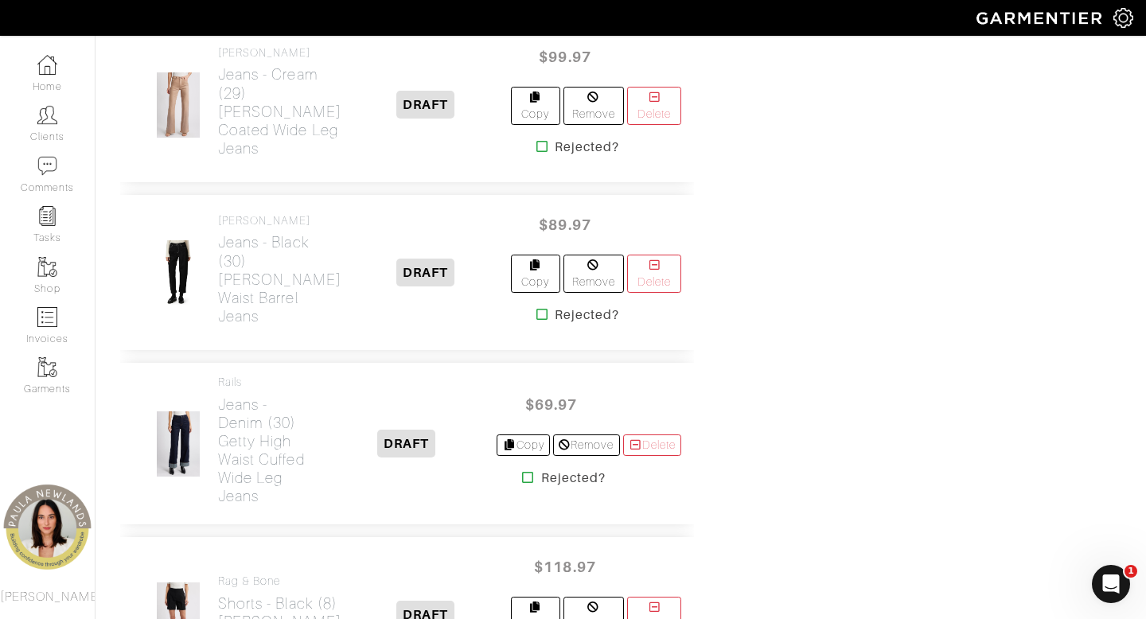
scroll to position [2932, 0]
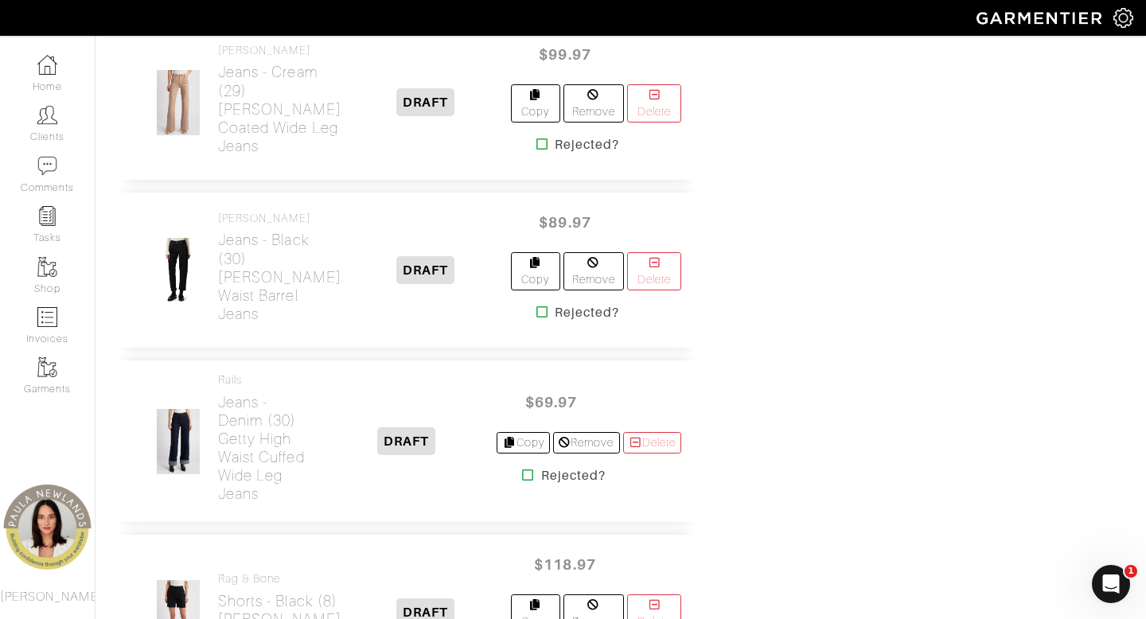
click at [537, 318] on icon at bounding box center [543, 312] width 12 height 13
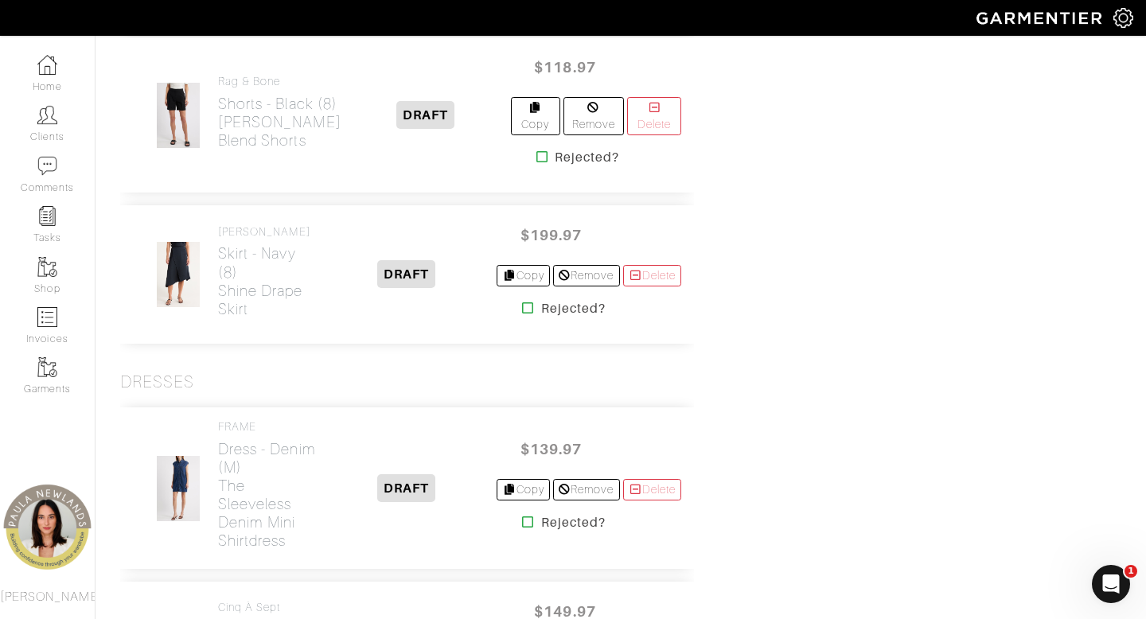
scroll to position [3269, 0]
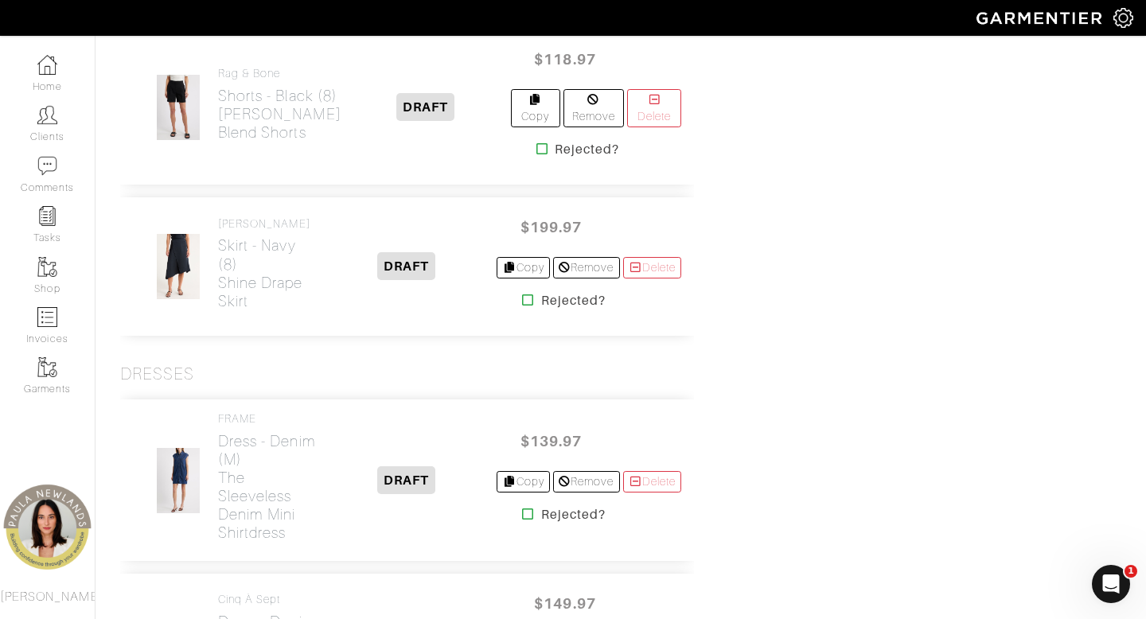
click at [522, 307] on icon at bounding box center [528, 300] width 12 height 13
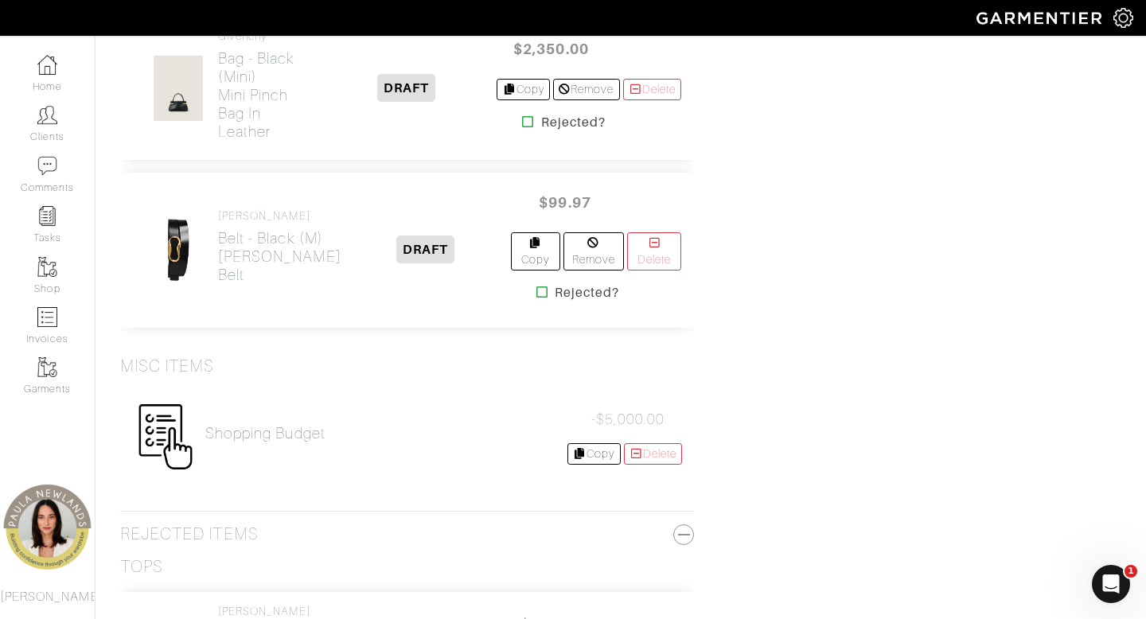
scroll to position [5280, 0]
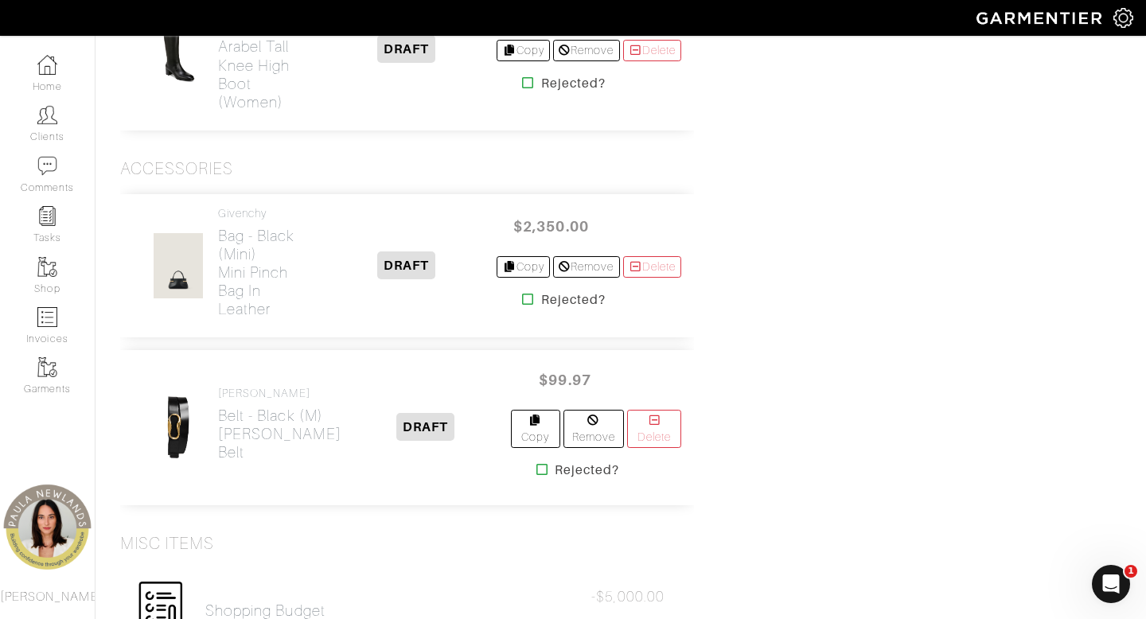
click at [522, 306] on icon at bounding box center [528, 299] width 12 height 13
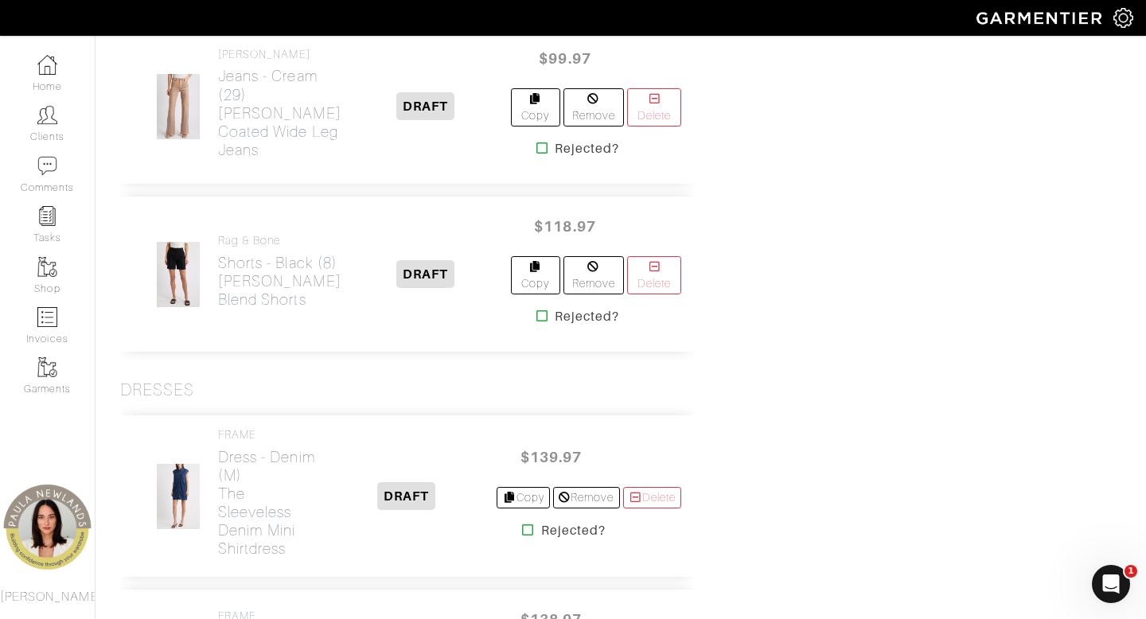
scroll to position [3051, 0]
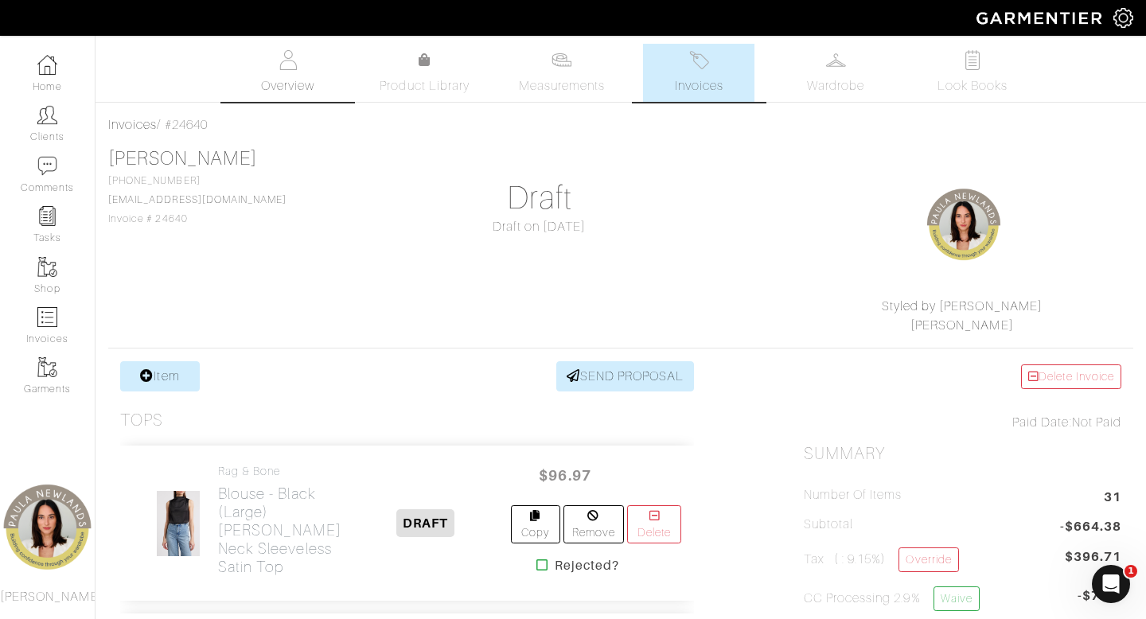
click at [287, 78] on span "Overview" at bounding box center [287, 85] width 53 height 19
